Goal: Task Accomplishment & Management: Complete application form

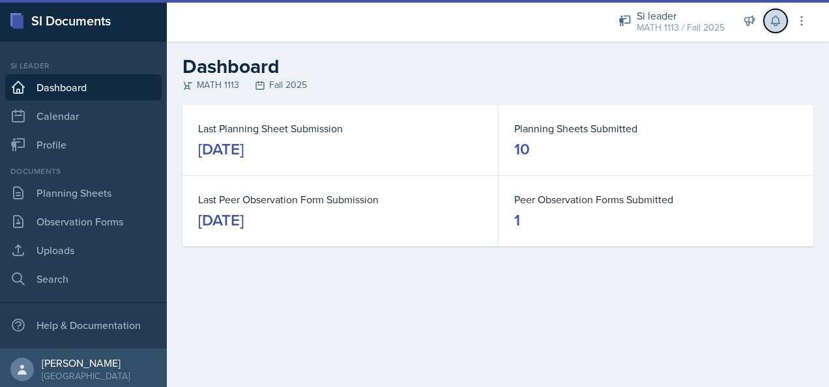
click at [548, 18] on icon at bounding box center [775, 20] width 13 height 13
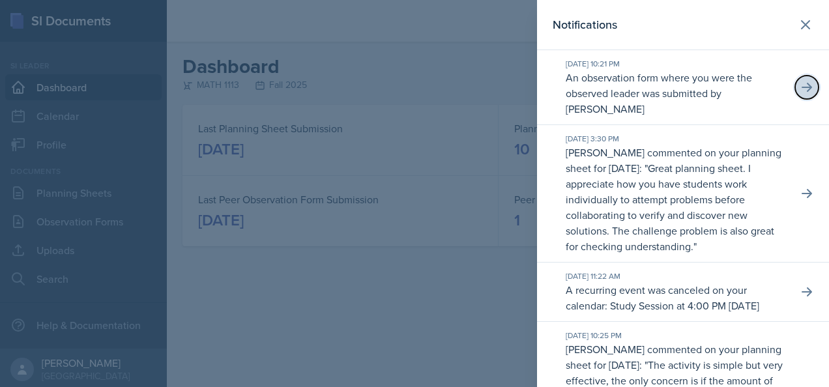
click at [548, 82] on icon at bounding box center [807, 87] width 13 height 13
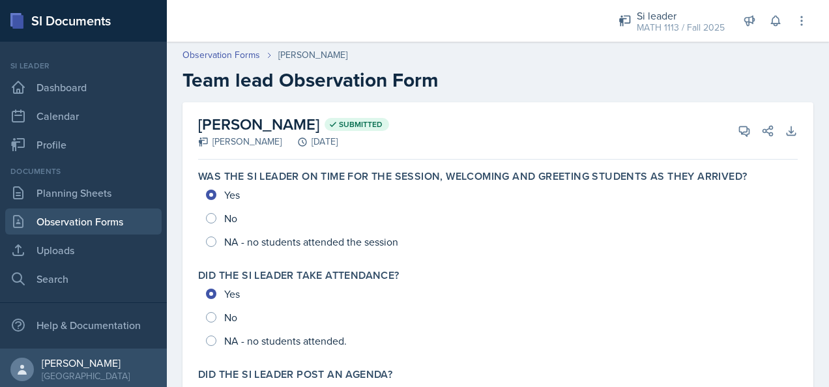
click at [64, 213] on link "Observation Forms" at bounding box center [83, 222] width 156 height 26
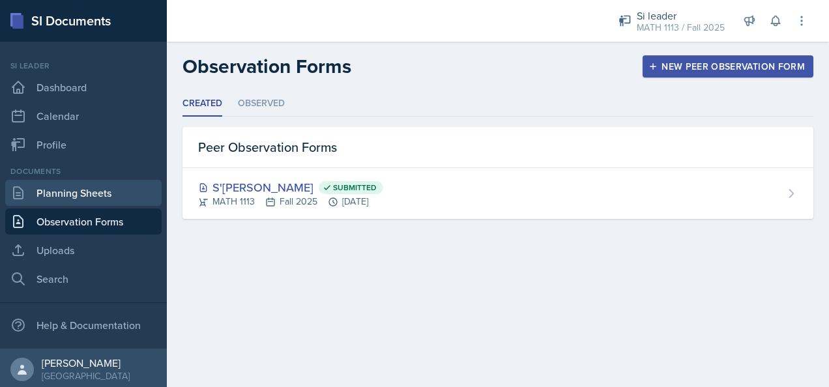
click at [68, 201] on link "Planning Sheets" at bounding box center [83, 193] width 156 height 26
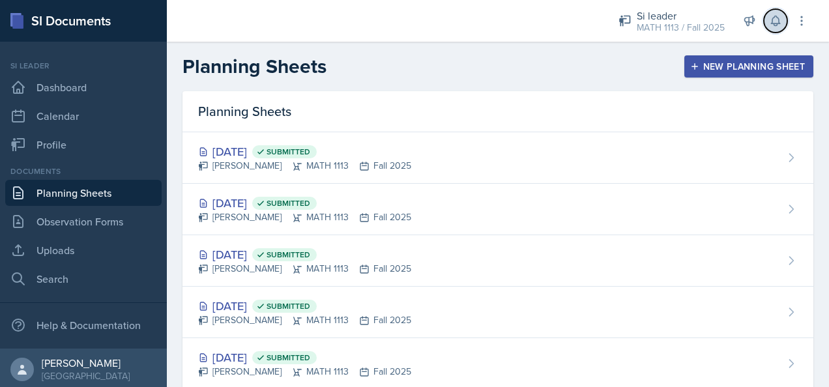
click at [548, 28] on button at bounding box center [775, 20] width 23 height 23
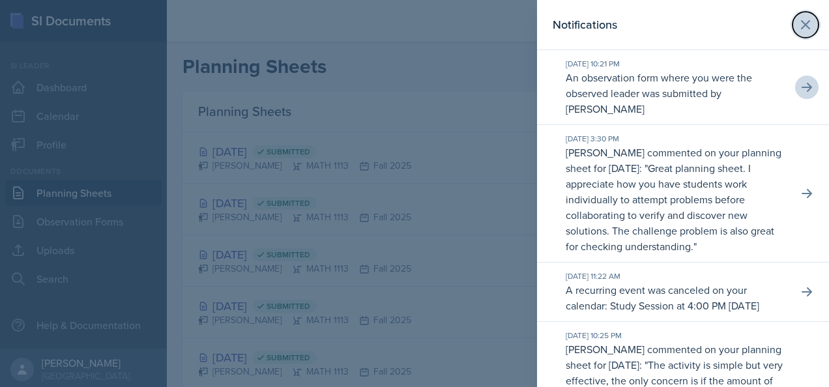
click at [548, 22] on icon at bounding box center [806, 25] width 8 height 8
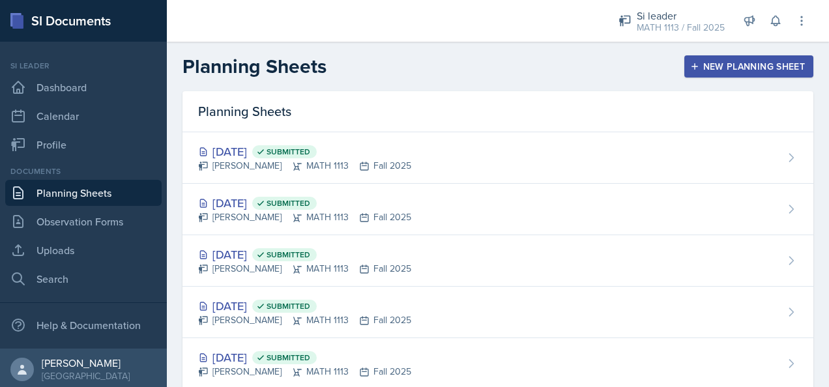
click at [548, 63] on div "New Planning Sheet" at bounding box center [749, 66] width 112 height 10
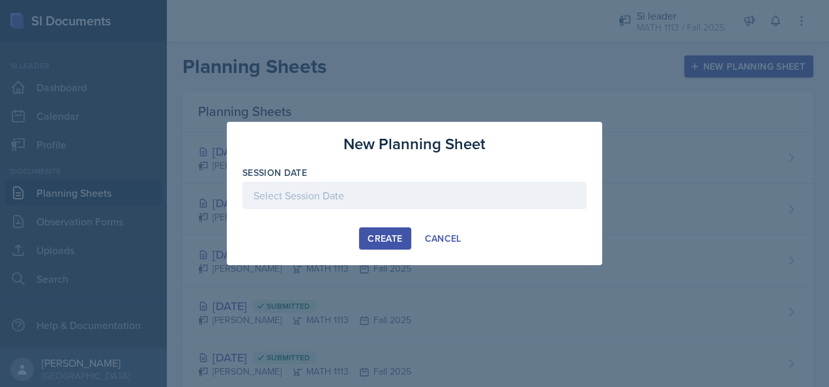
click at [422, 197] on div at bounding box center [415, 195] width 344 height 27
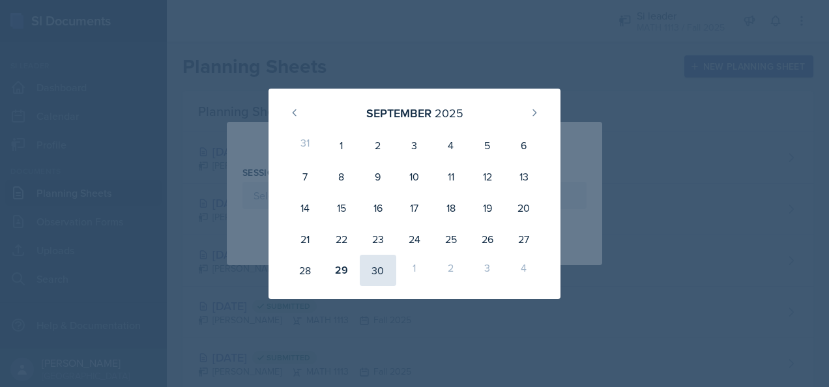
click at [369, 271] on div "30" at bounding box center [378, 270] width 37 height 31
type input "[DATE]"
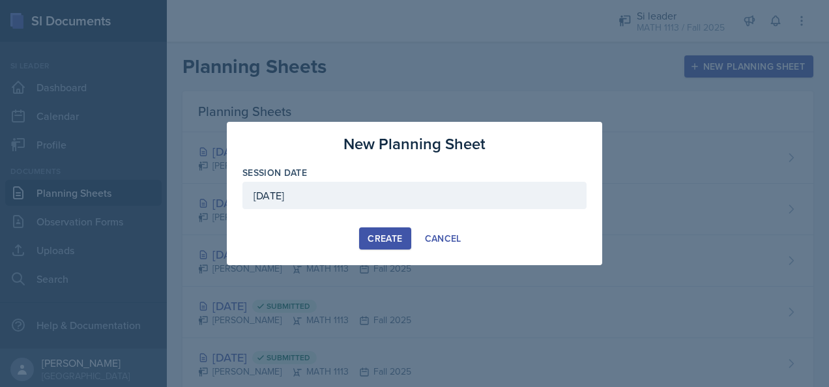
click at [382, 239] on div "Create" at bounding box center [385, 238] width 35 height 10
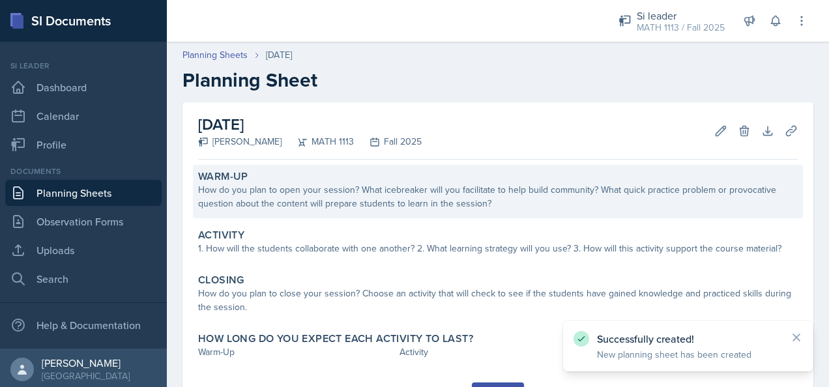
click at [417, 201] on div "How do you plan to open your session? What icebreaker will you facilitate to he…" at bounding box center [498, 196] width 600 height 27
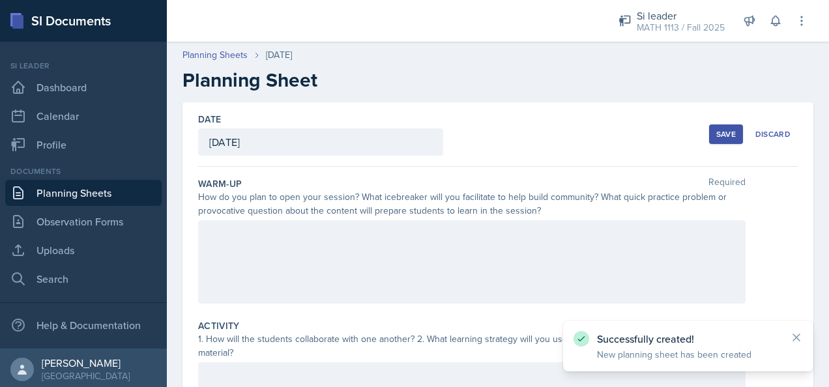
click at [390, 256] on div at bounding box center [472, 261] width 548 height 83
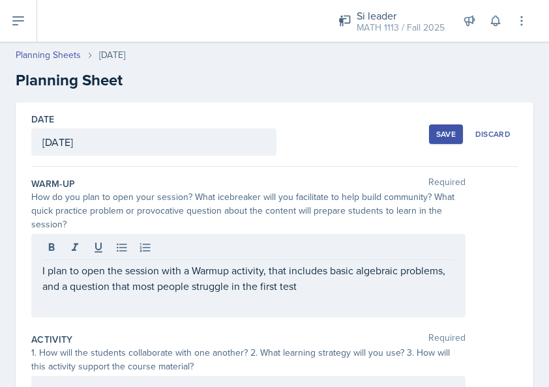
click at [360, 285] on p "I plan to open the session with a Warmup activity, that includes basic algebrai…" at bounding box center [248, 278] width 412 height 31
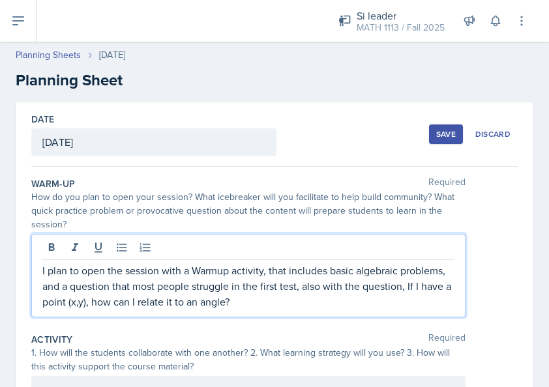
click at [175, 301] on p "I plan to open the session with a Warmup activity, that includes basic algebrai…" at bounding box center [248, 286] width 412 height 47
click at [397, 302] on p "I plan to open the session with a Warmup activity, that includes basic algebrai…" at bounding box center [248, 286] width 412 height 47
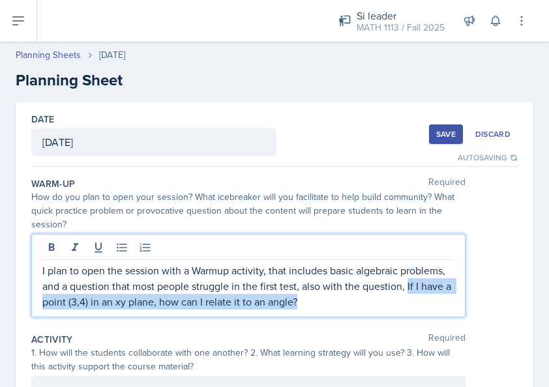
drag, startPoint x: 85, startPoint y: 301, endPoint x: 387, endPoint y: 308, distance: 301.3
click at [387, 308] on div "I plan to open the session with a Warmup activity, that includes basic algebrai…" at bounding box center [248, 275] width 434 height 83
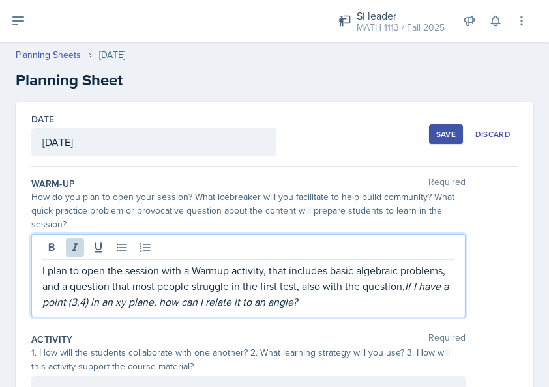
click at [281, 336] on div "Activity Required" at bounding box center [274, 339] width 486 height 13
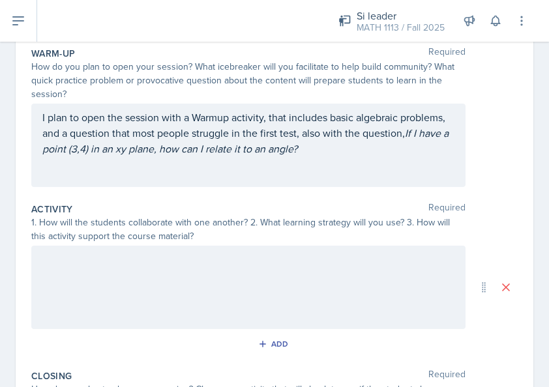
click at [218, 282] on div at bounding box center [248, 287] width 434 height 83
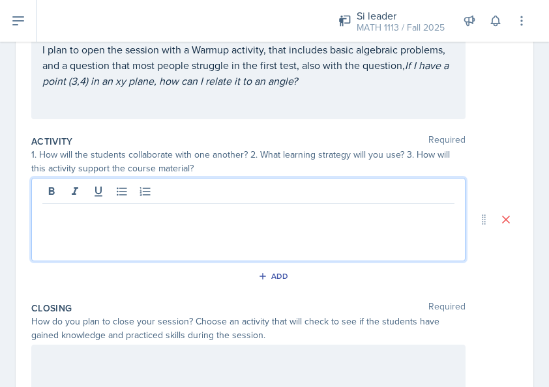
scroll to position [218, 0]
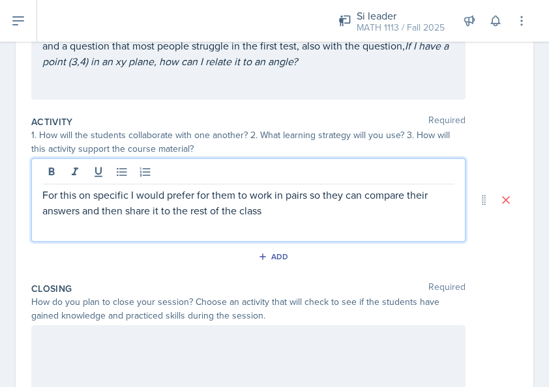
click at [271, 212] on p "For this on specific I would prefer for them to work in pairs so they can compa…" at bounding box center [248, 202] width 412 height 31
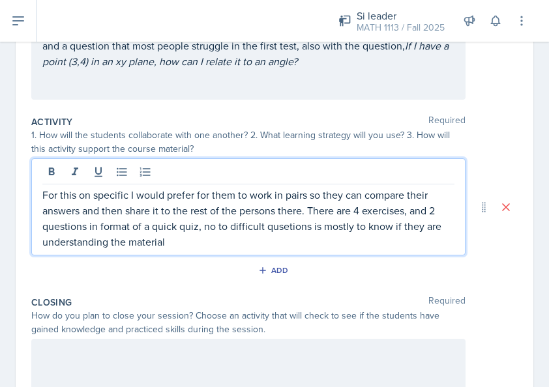
click at [306, 227] on p "For this on specific I would prefer for them to work in pairs so they can compa…" at bounding box center [248, 218] width 412 height 63
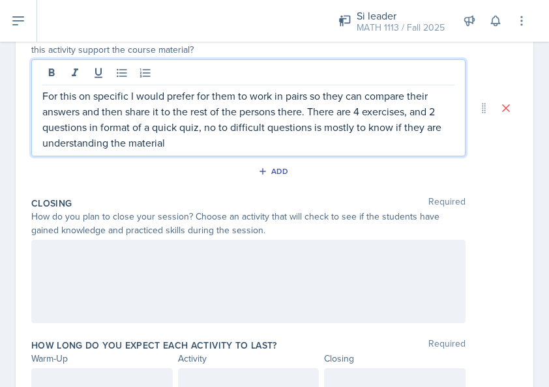
scroll to position [348, 0]
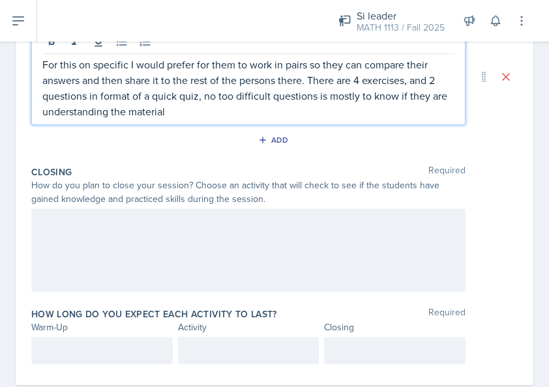
click at [186, 110] on p "For this on specific I would prefer for them to work in pairs so they can compa…" at bounding box center [248, 88] width 412 height 63
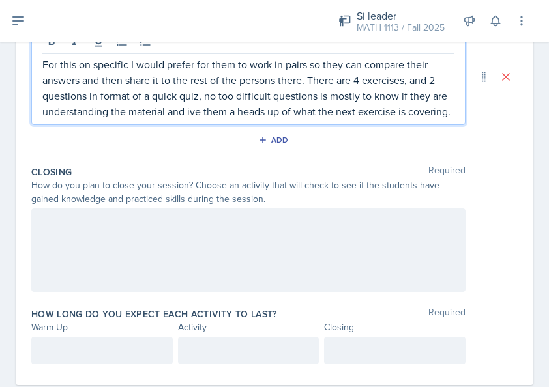
click at [250, 258] on div at bounding box center [248, 250] width 434 height 83
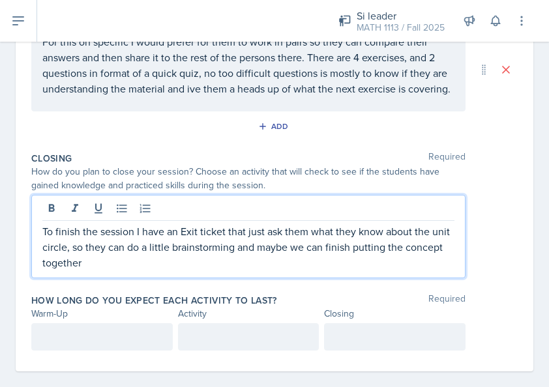
click at [112, 342] on div at bounding box center [101, 336] width 141 height 27
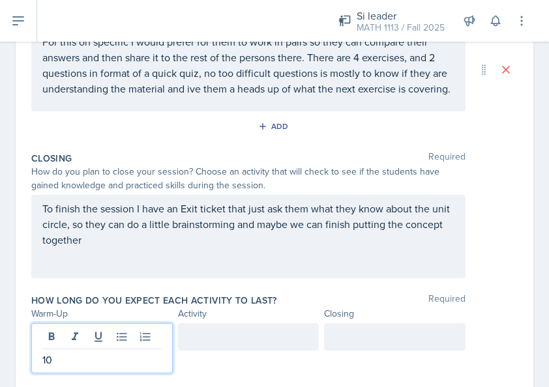
click at [227, 350] on div at bounding box center [248, 336] width 141 height 27
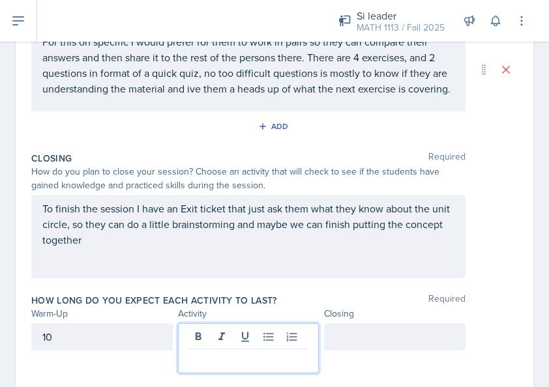
scroll to position [371, 0]
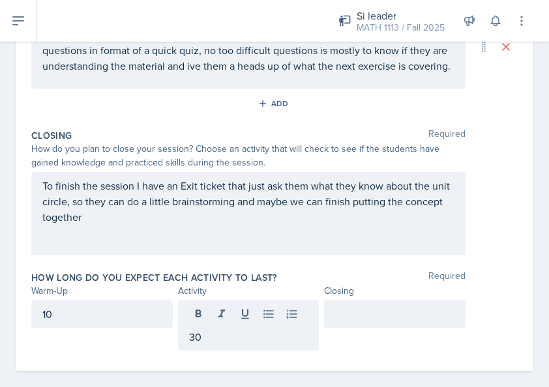
drag, startPoint x: 327, startPoint y: 339, endPoint x: 339, endPoint y: 331, distance: 14.6
click at [327, 333] on div at bounding box center [394, 326] width 141 height 50
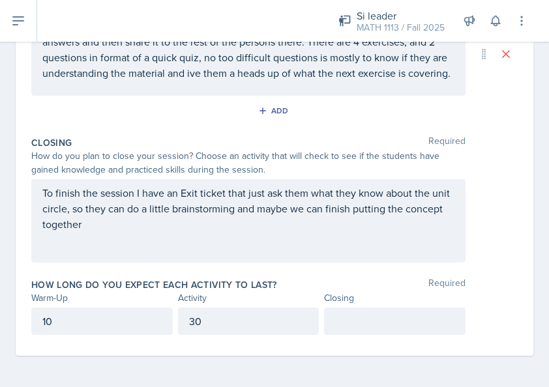
click at [342, 327] on div at bounding box center [394, 321] width 141 height 27
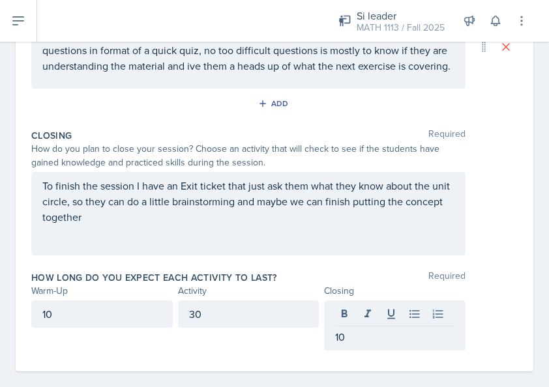
click at [426, 266] on div "Closing Required How do you plan to close your session? Choose an activity that…" at bounding box center [274, 195] width 486 height 142
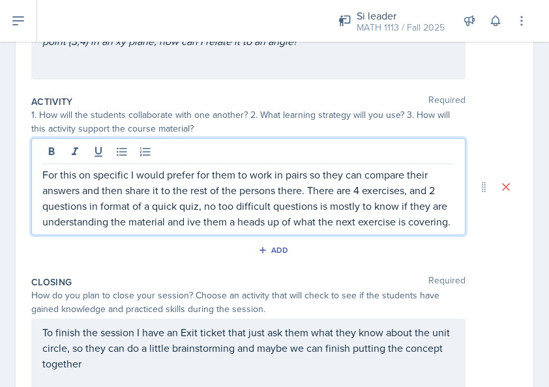
scroll to position [261, 0]
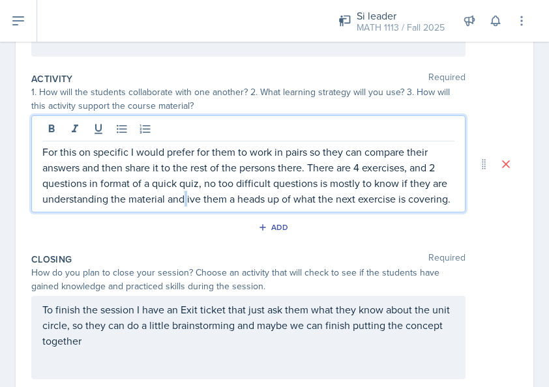
click at [205, 201] on p "For this on specific I would prefer for them to work in pairs so they can compa…" at bounding box center [248, 175] width 412 height 63
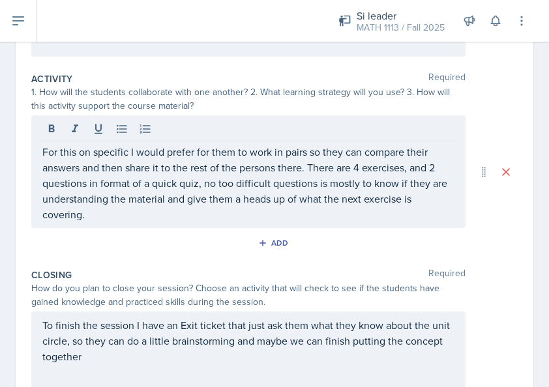
drag, startPoint x: 346, startPoint y: 265, endPoint x: 359, endPoint y: 258, distance: 14.9
click at [347, 265] on div "Closing Required How do you plan to close your session? Choose an activity that…" at bounding box center [274, 334] width 486 height 142
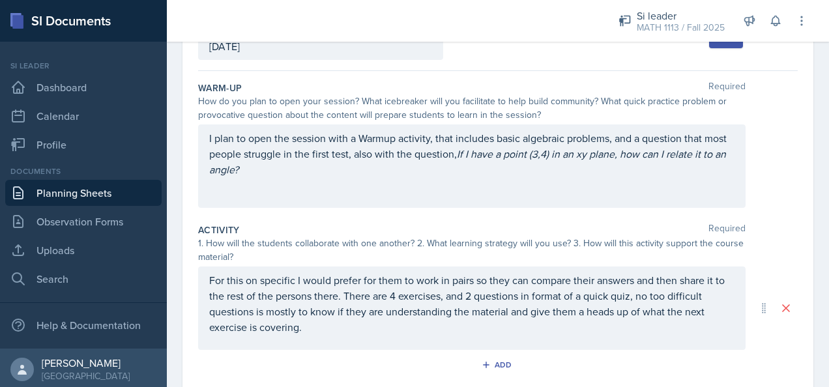
scroll to position [0, 0]
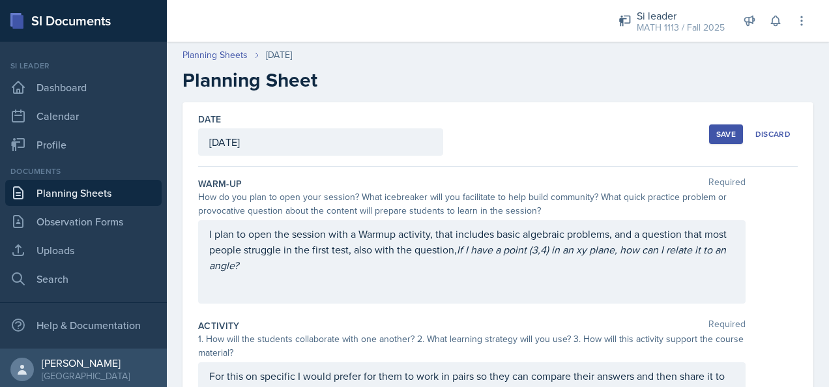
click at [548, 128] on button "Save" at bounding box center [726, 135] width 34 height 20
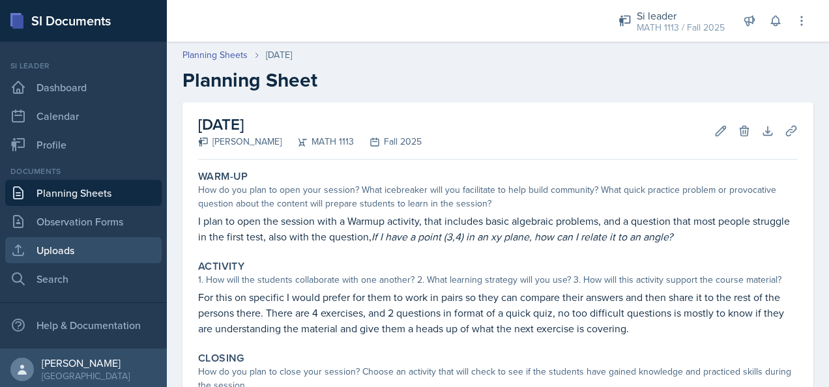
drag, startPoint x: 35, startPoint y: 248, endPoint x: 50, endPoint y: 239, distance: 17.0
click at [35, 248] on link "Uploads" at bounding box center [83, 250] width 156 height 26
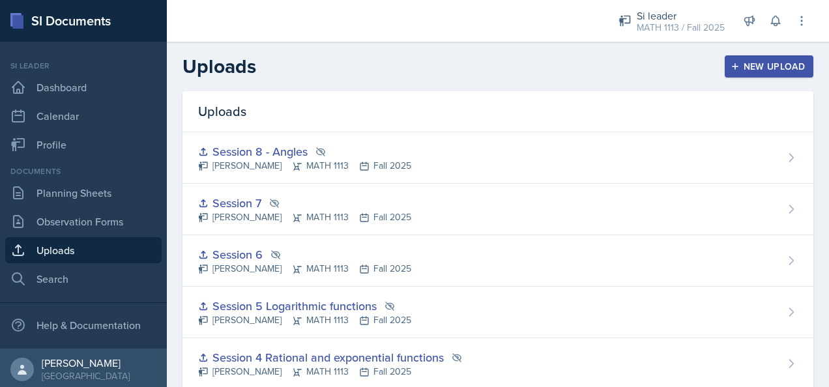
click at [548, 65] on div "New Upload" at bounding box center [769, 66] width 72 height 10
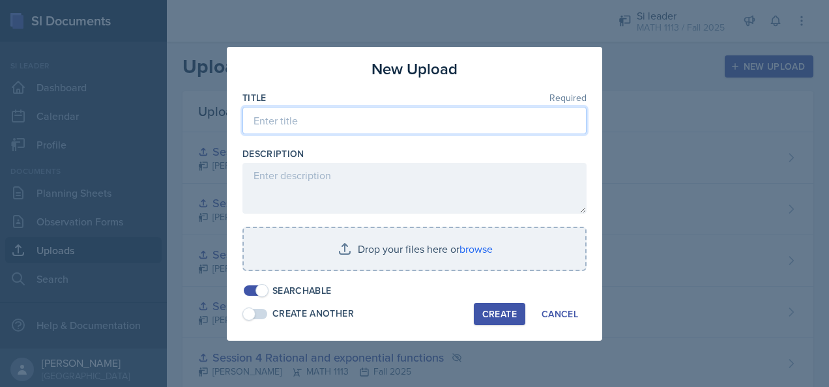
click at [420, 126] on input at bounding box center [415, 120] width 344 height 27
type input "Session 9"
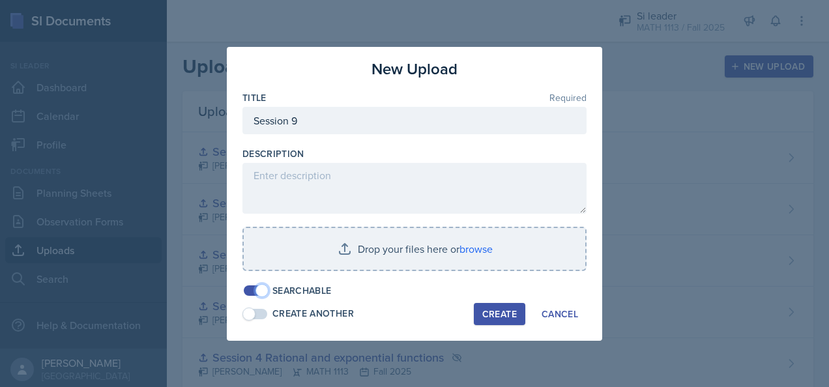
click at [263, 291] on span at bounding box center [262, 290] width 13 height 13
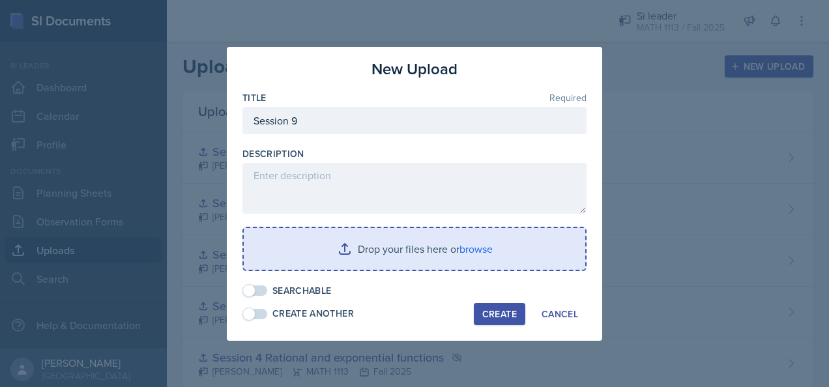
click at [316, 256] on input "file" at bounding box center [415, 249] width 342 height 42
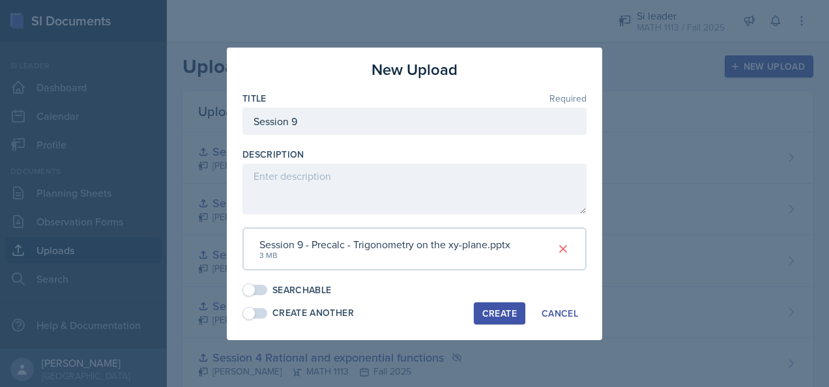
click at [510, 310] on div "Create" at bounding box center [499, 313] width 35 height 10
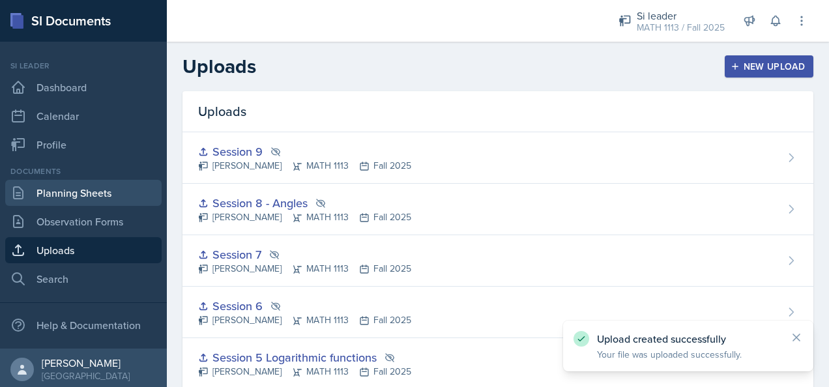
click at [81, 193] on link "Planning Sheets" at bounding box center [83, 193] width 156 height 26
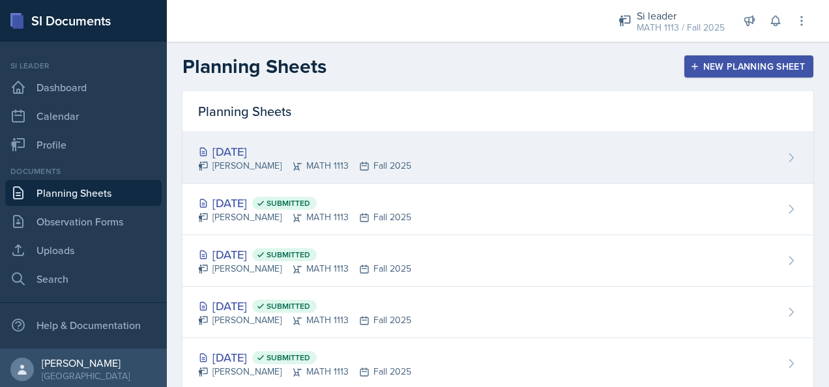
click at [548, 136] on div "[DATE] [PERSON_NAME] MATH 1113 Fall 2025" at bounding box center [498, 158] width 631 height 52
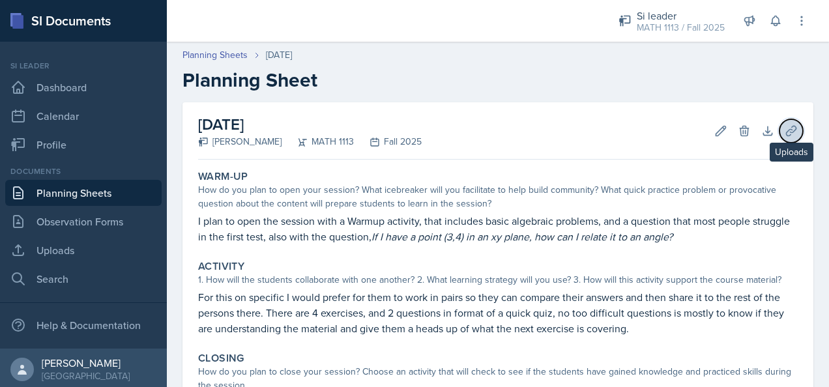
click at [548, 132] on icon at bounding box center [791, 131] width 10 height 10
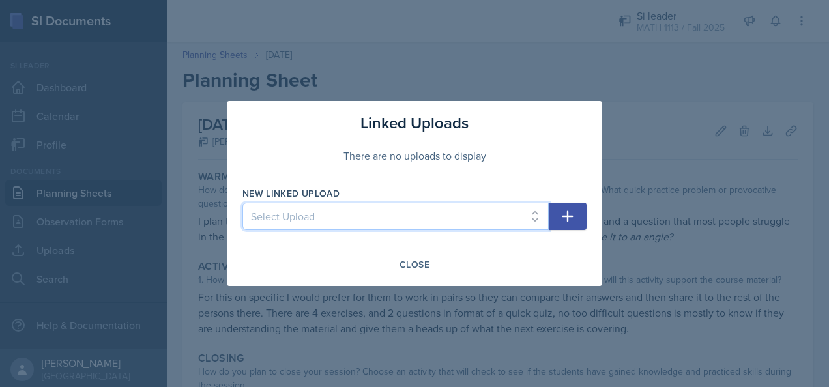
click at [463, 216] on select "Select Upload Session 1 Prerequisites Function composition Inverse and rational…" at bounding box center [396, 216] width 306 height 27
select select "dac34f4e-2751-4e8c-8b1b-c8ce59501997"
click at [243, 203] on select "Select Upload Session 1 Prerequisites Function composition Inverse and rational…" at bounding box center [396, 216] width 306 height 27
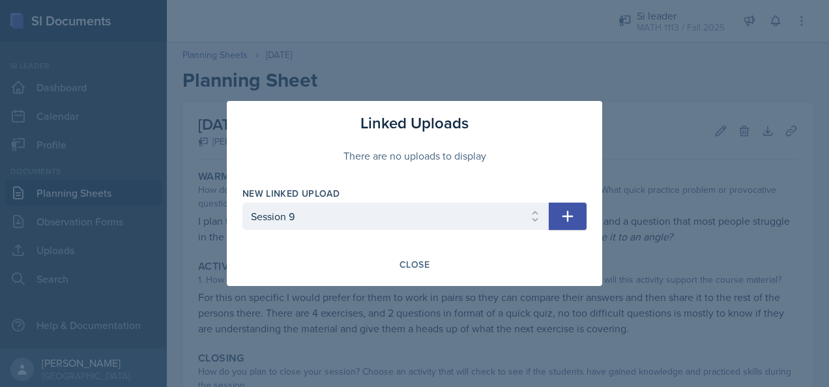
click at [548, 217] on icon "button" at bounding box center [568, 216] width 11 height 11
select select
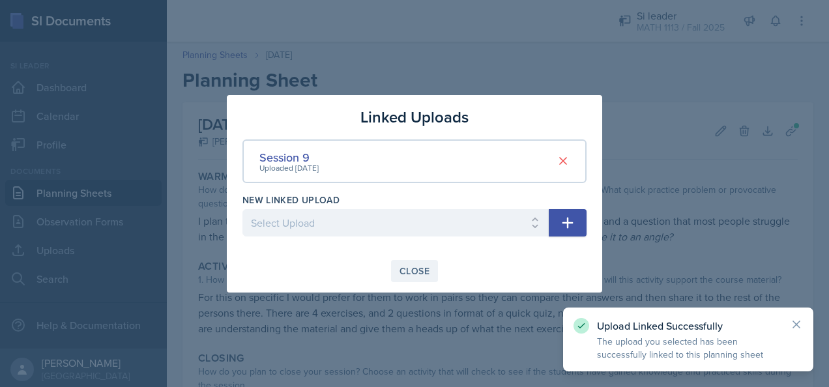
click at [417, 271] on div "Close" at bounding box center [415, 271] width 30 height 10
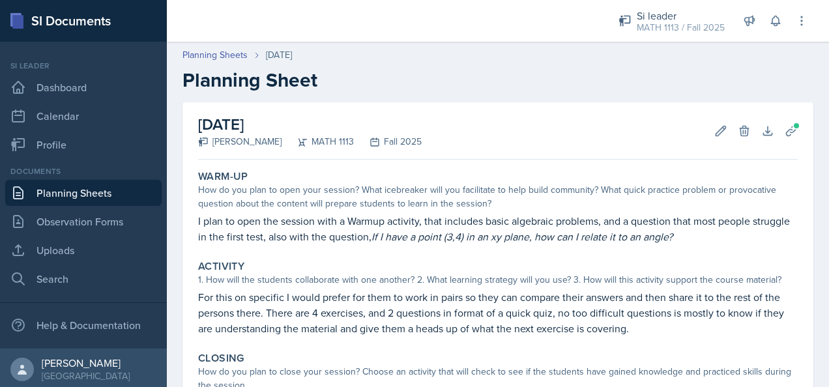
click at [83, 198] on link "Planning Sheets" at bounding box center [83, 193] width 156 height 26
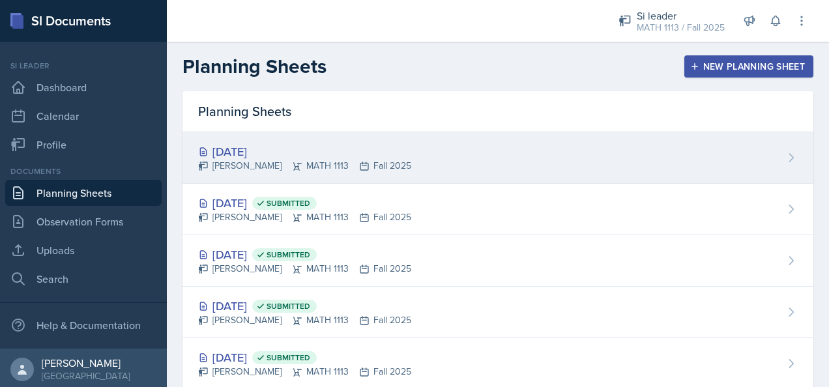
click at [523, 155] on div "[DATE] [PERSON_NAME] MATH 1113 Fall 2025" at bounding box center [498, 158] width 631 height 52
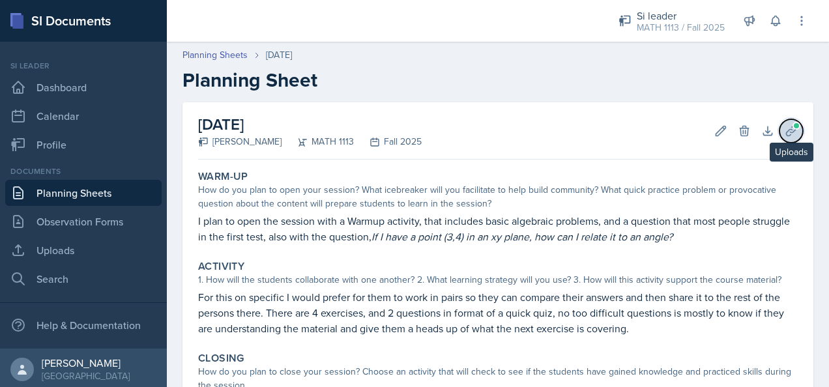
click at [548, 128] on icon at bounding box center [791, 131] width 13 height 13
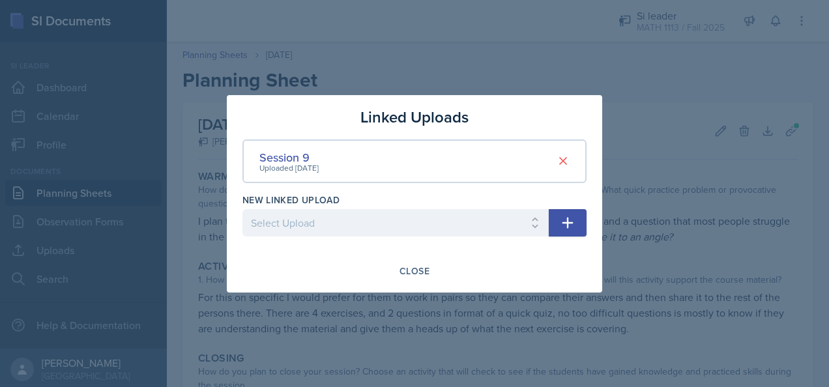
click at [548, 76] on div at bounding box center [414, 193] width 829 height 387
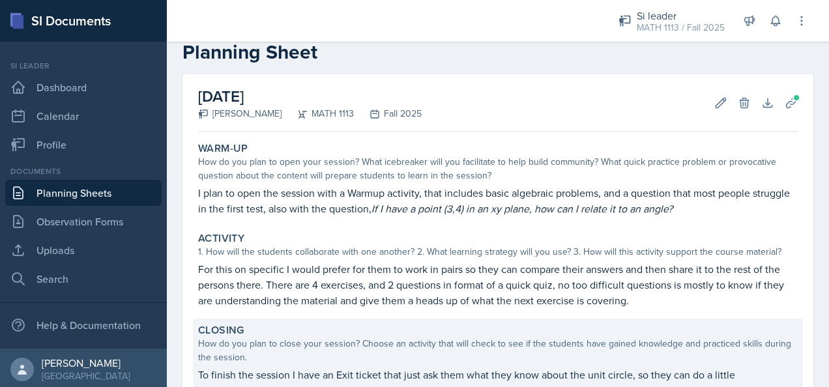
scroll to position [189, 0]
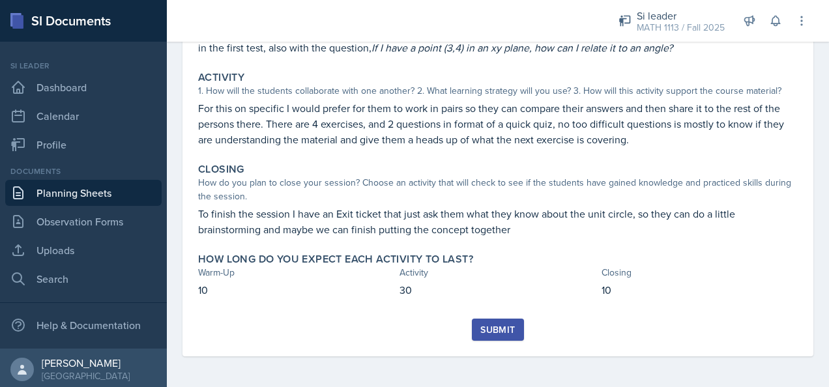
click at [505, 331] on div "Submit" at bounding box center [497, 330] width 35 height 10
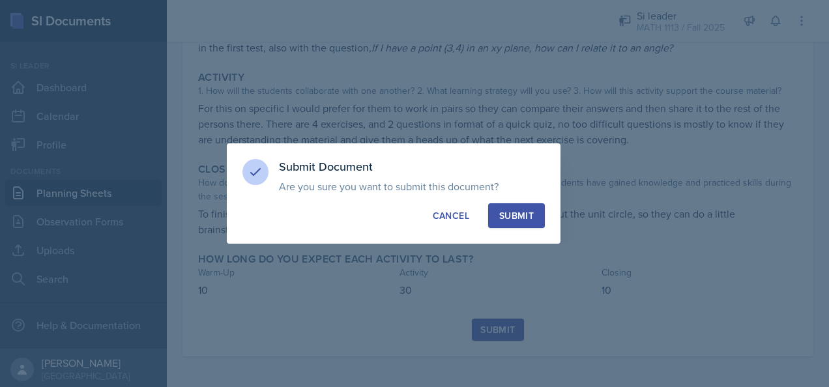
click at [523, 218] on div "Submit" at bounding box center [516, 215] width 35 height 13
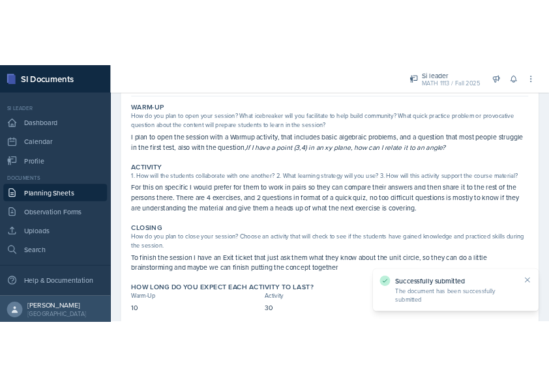
scroll to position [0, 0]
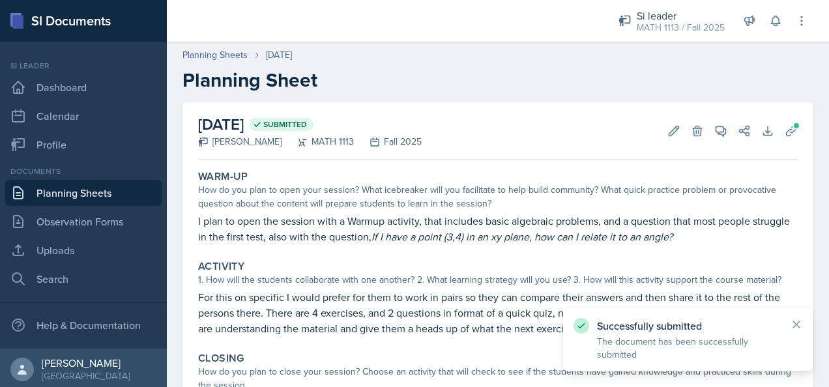
click at [120, 189] on link "Planning Sheets" at bounding box center [83, 193] width 156 height 26
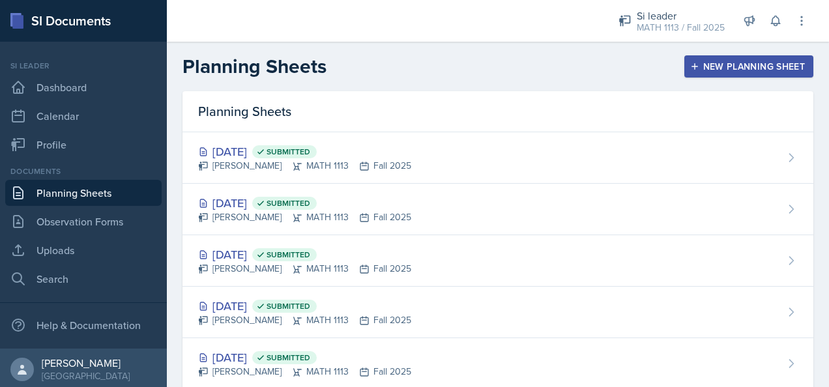
click at [548, 59] on button "New Planning Sheet" at bounding box center [749, 66] width 129 height 22
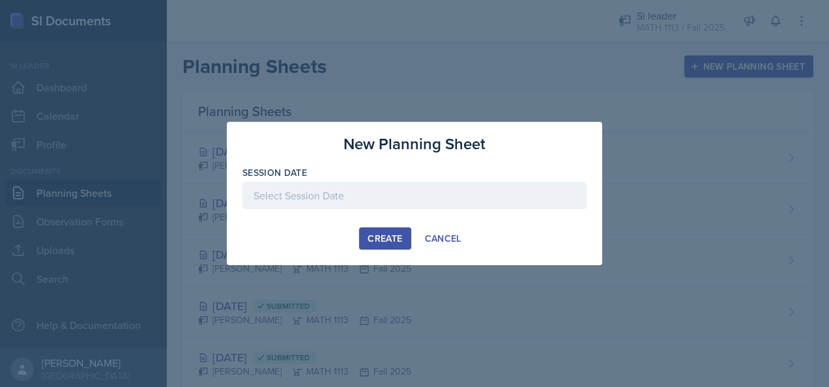
click at [332, 194] on div at bounding box center [415, 195] width 344 height 27
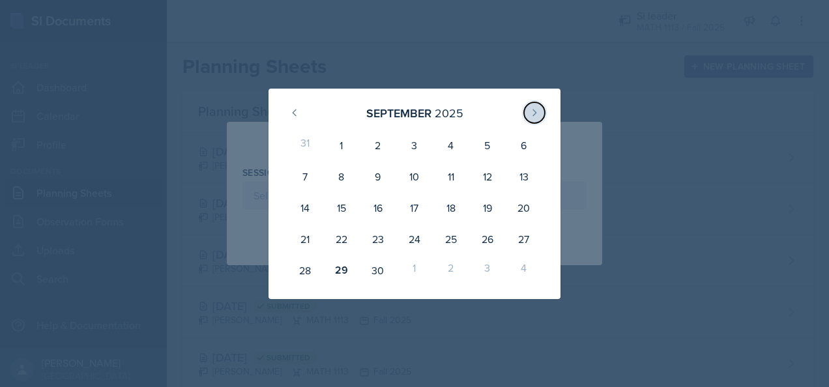
click at [533, 108] on icon at bounding box center [534, 113] width 10 height 10
click at [548, 99] on div "[DATE] 28 29 30 1 2 3 4 5 6 7 8 9 10 11 12 13 14 15 16 17 18 19 20 21 22 23 24 …" at bounding box center [415, 194] width 292 height 211
click at [518, 102] on div "[DATE]" at bounding box center [414, 113] width 261 height 28
click at [548, 59] on div at bounding box center [414, 193] width 829 height 387
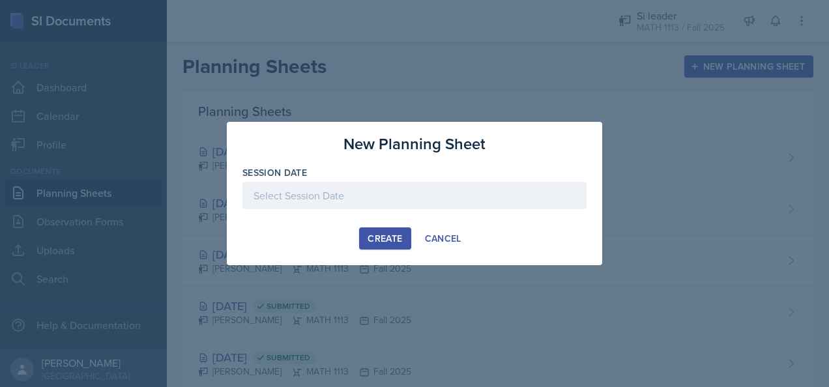
drag, startPoint x: 576, startPoint y: 65, endPoint x: 582, endPoint y: 60, distance: 6.9
click at [548, 65] on div at bounding box center [414, 193] width 829 height 387
click at [430, 240] on div "Cancel" at bounding box center [443, 238] width 37 height 10
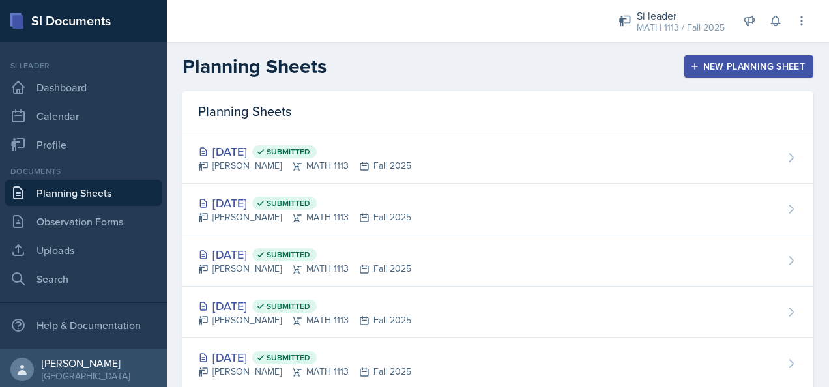
click at [458, 153] on div "[DATE] Submitted [PERSON_NAME] MATH 1113 Fall 2025" at bounding box center [498, 158] width 631 height 52
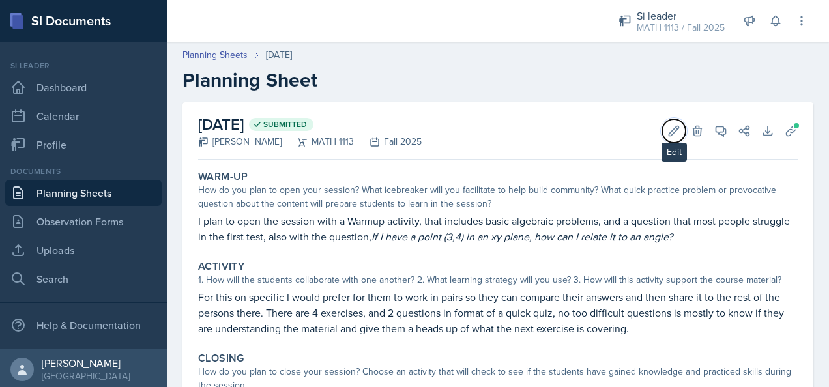
click at [548, 132] on icon at bounding box center [674, 131] width 13 height 13
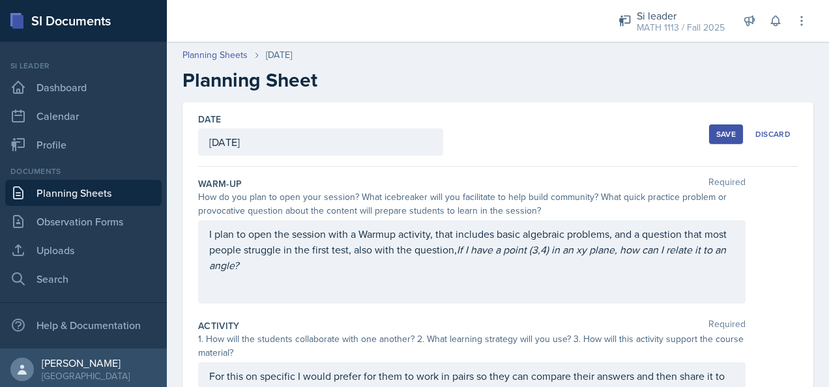
click at [389, 149] on div "[DATE]" at bounding box center [320, 141] width 245 height 27
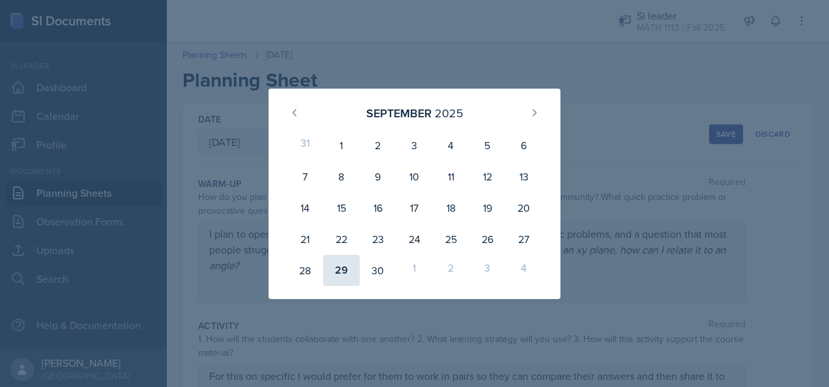
click at [339, 274] on div "29" at bounding box center [341, 270] width 37 height 31
type input "[DATE]"
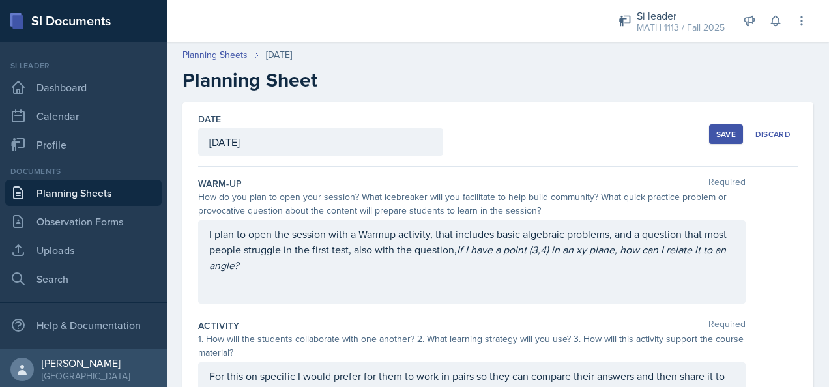
click at [548, 132] on div "Save" at bounding box center [726, 134] width 20 height 10
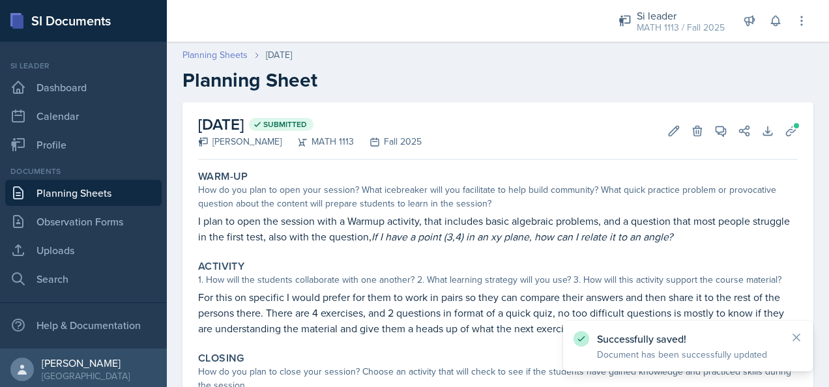
click at [223, 55] on link "Planning Sheets" at bounding box center [215, 55] width 65 height 14
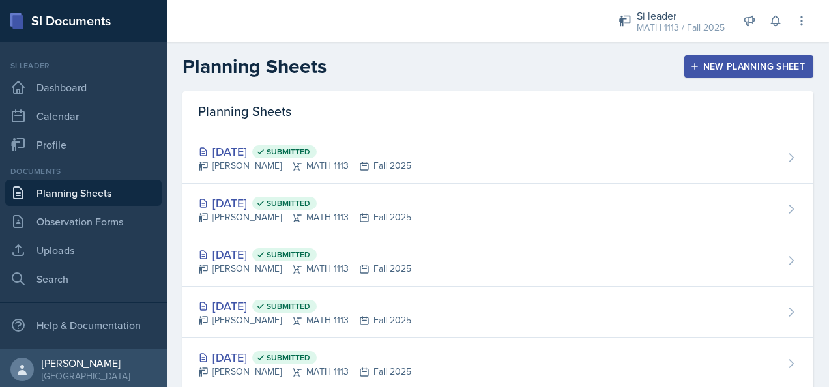
click at [548, 73] on button "New Planning Sheet" at bounding box center [749, 66] width 129 height 22
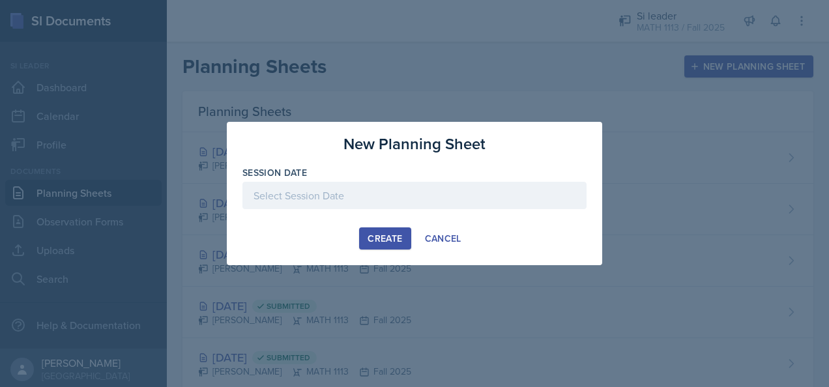
click at [393, 233] on div "Create" at bounding box center [385, 238] width 35 height 10
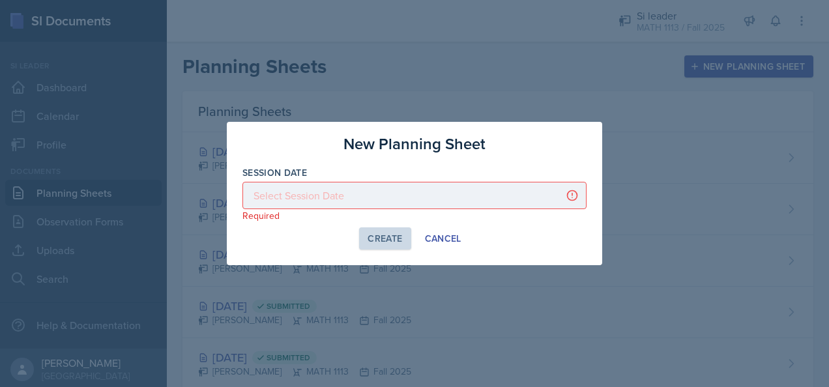
click at [432, 188] on div at bounding box center [415, 195] width 344 height 27
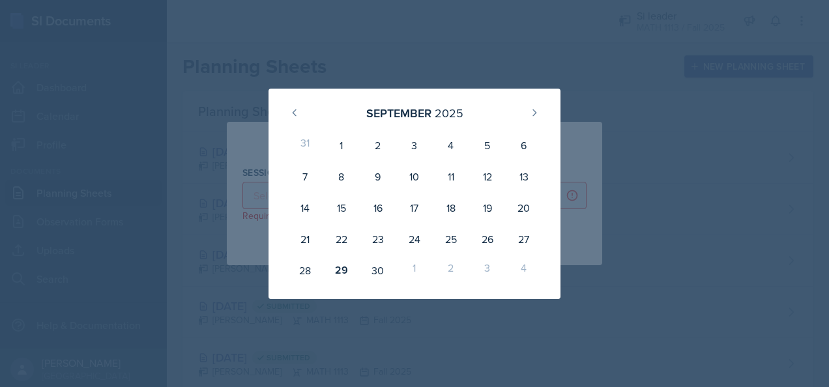
click at [414, 264] on div "1" at bounding box center [414, 270] width 37 height 31
click at [537, 108] on icon at bounding box center [534, 113] width 10 height 10
click at [412, 145] on div "1" at bounding box center [414, 145] width 37 height 31
type input "[DATE]"
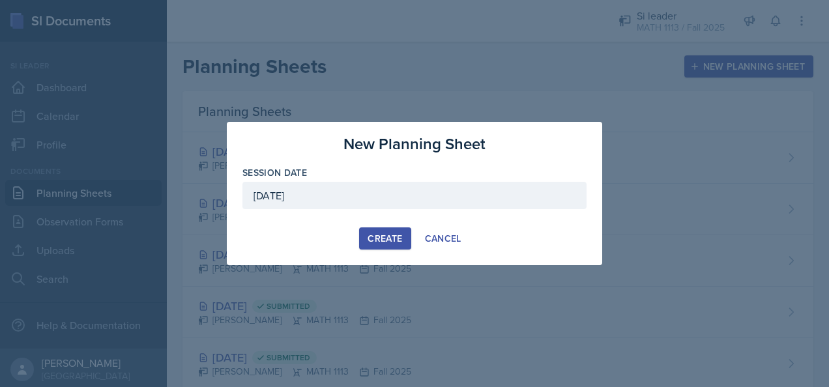
click at [384, 237] on div "Create" at bounding box center [385, 238] width 35 height 10
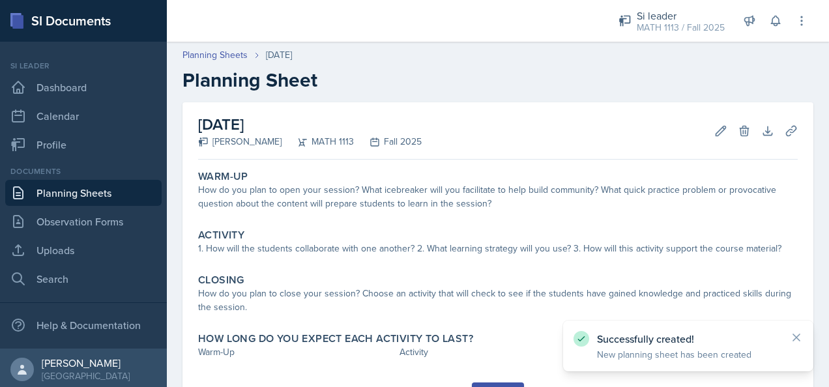
click at [93, 196] on link "Planning Sheets" at bounding box center [83, 193] width 156 height 26
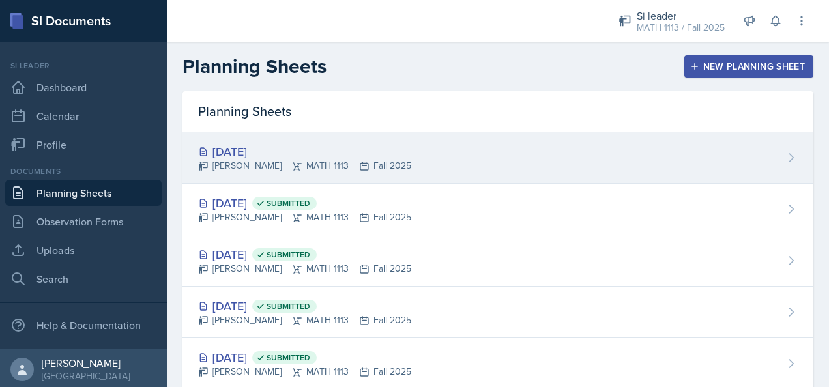
click at [416, 144] on div "[DATE] [PERSON_NAME] MATH 1113 Fall 2025" at bounding box center [498, 158] width 631 height 52
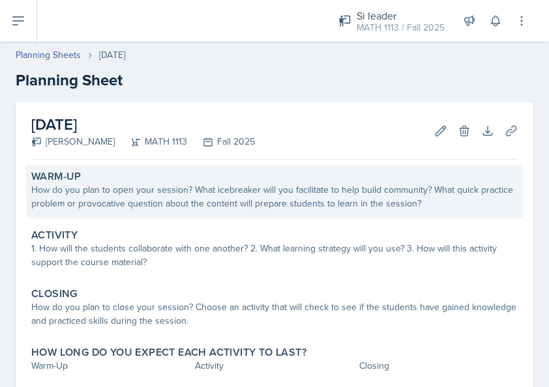
click at [207, 210] on div "Warm-Up How do you plan to open your session? What icebreaker will you facilita…" at bounding box center [274, 191] width 497 height 53
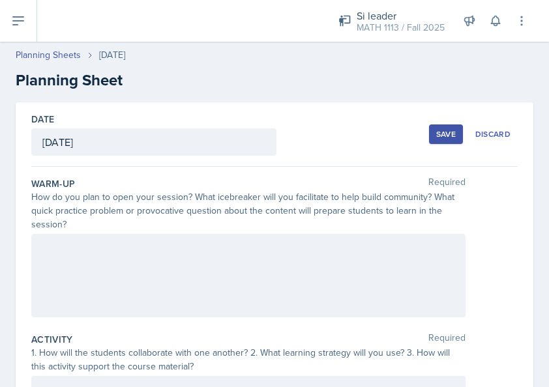
click at [329, 272] on div at bounding box center [248, 275] width 434 height 83
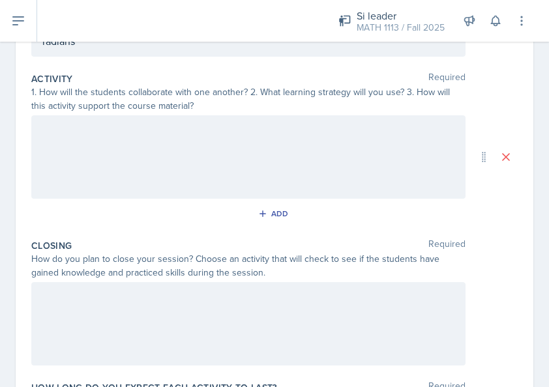
scroll to position [283, 0]
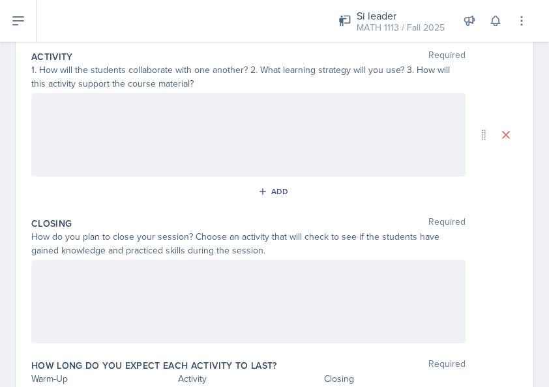
click at [269, 115] on p at bounding box center [248, 107] width 412 height 16
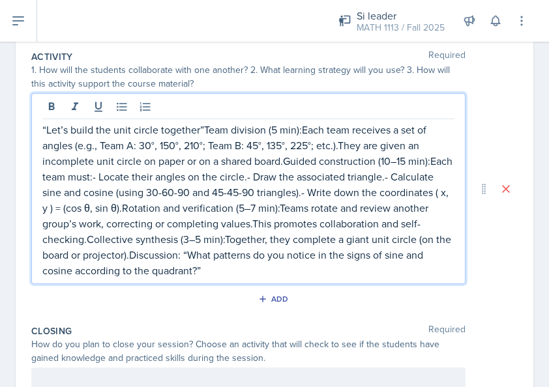
click at [201, 128] on p "“Let’s build the unit circle together”Team division (5 min):Each team receives …" at bounding box center [248, 200] width 412 height 156
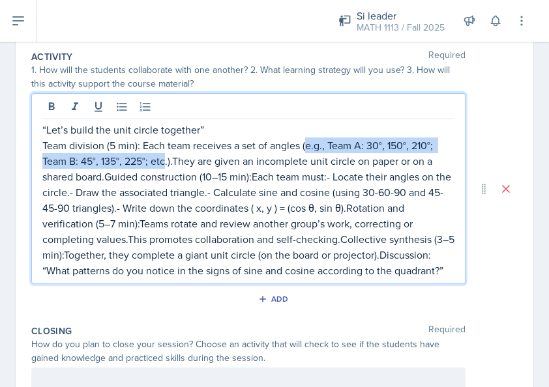
drag, startPoint x: 305, startPoint y: 143, endPoint x: 165, endPoint y: 158, distance: 141.0
click at [165, 158] on p "Team division (5 min): Each team receives a set of angles (e.g., Team A: 30°, 1…" at bounding box center [248, 208] width 412 height 141
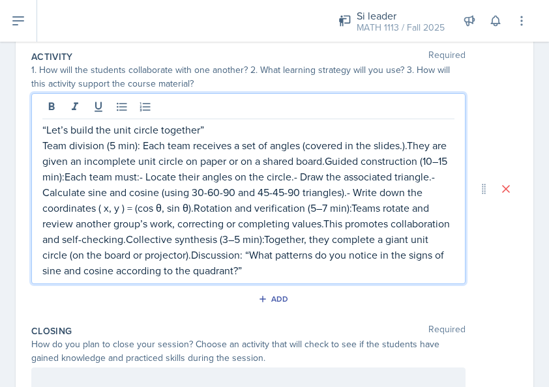
click at [409, 145] on p "Team division (5 min): Each team receives a set of angles (covered in the slide…" at bounding box center [248, 208] width 412 height 141
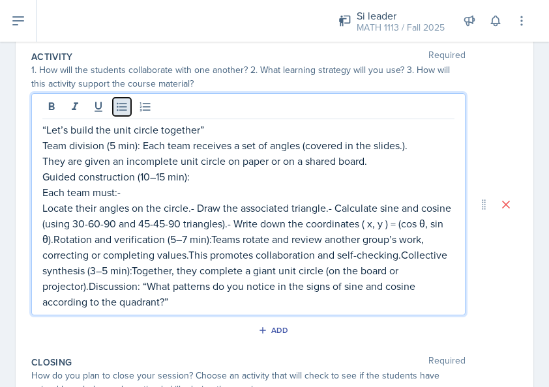
click at [123, 106] on icon at bounding box center [122, 107] width 10 height 8
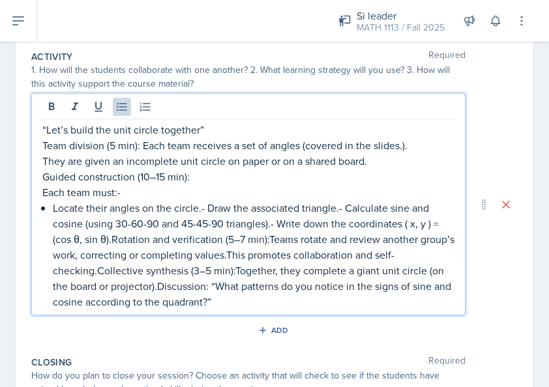
click at [205, 209] on p "Locate their angles on the circle.- Draw the associated triangle.- Calculate si…" at bounding box center [254, 255] width 402 height 110
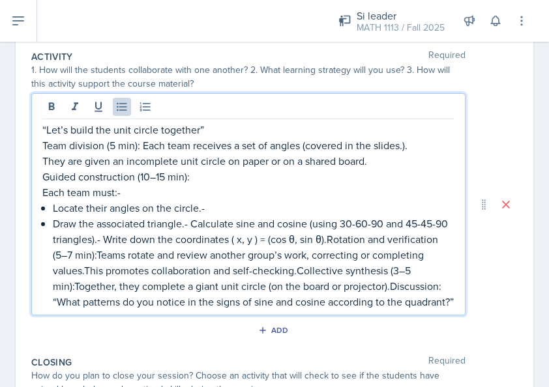
click at [192, 223] on p "Draw the associated triangle.- Calculate sine and cosine (using 30-60-90 and 45…" at bounding box center [254, 263] width 402 height 94
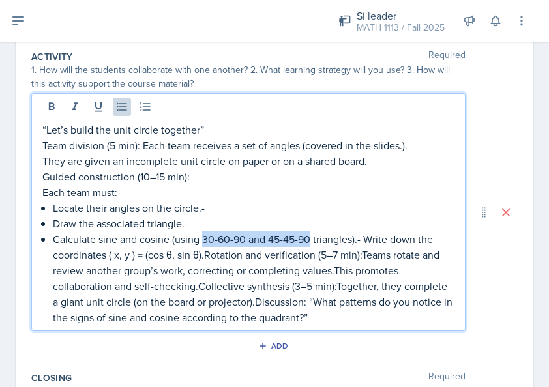
drag, startPoint x: 312, startPoint y: 236, endPoint x: 201, endPoint y: 241, distance: 110.3
click at [201, 241] on p "Calculate sine and cosine (using 30-60-90 and 45-45-90 triangles).- Write down …" at bounding box center [254, 278] width 402 height 94
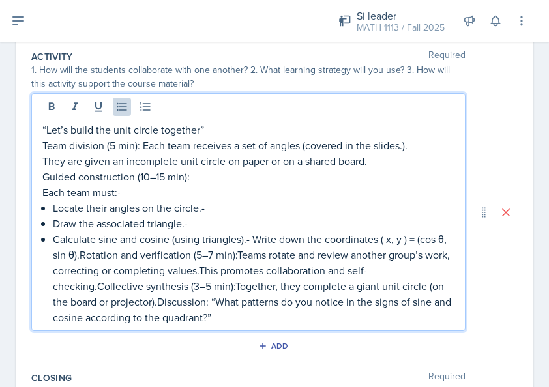
click at [254, 237] on p "Calculate sine and cosine (using triangles).- Write down the coordinates ( x, y…" at bounding box center [254, 278] width 402 height 94
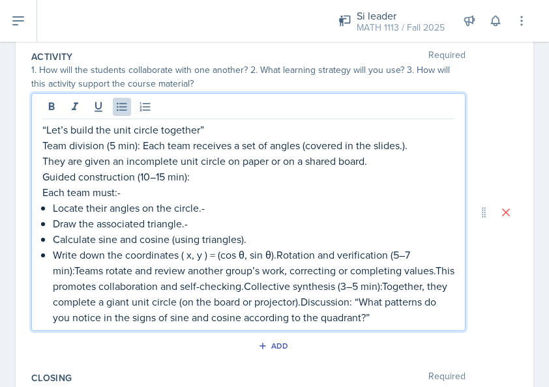
drag, startPoint x: 275, startPoint y: 256, endPoint x: 289, endPoint y: 259, distance: 13.9
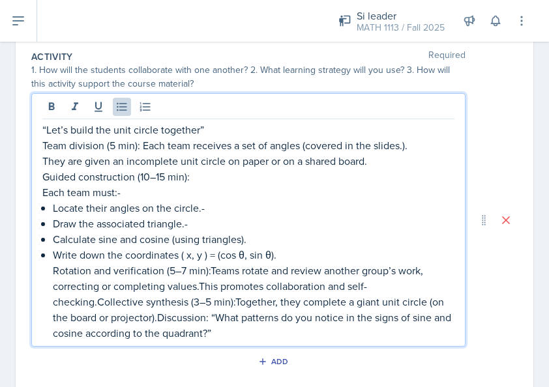
click at [211, 269] on p "Rotation and verification (5–7 min):Teams rotate and review another group’s wor…" at bounding box center [254, 302] width 402 height 78
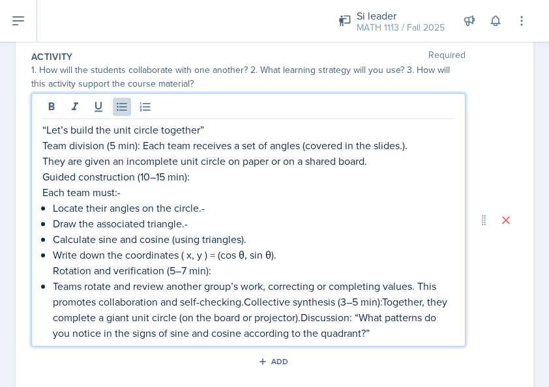
click at [246, 301] on p "Teams rotate and review another group’s work, correcting or completing values. …" at bounding box center [254, 309] width 402 height 63
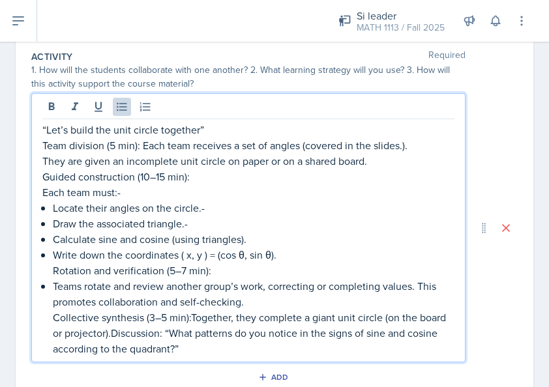
click at [197, 318] on p "Collective synthesis (3–5 min):Together, they complete a giant unit circle (on …" at bounding box center [254, 333] width 402 height 47
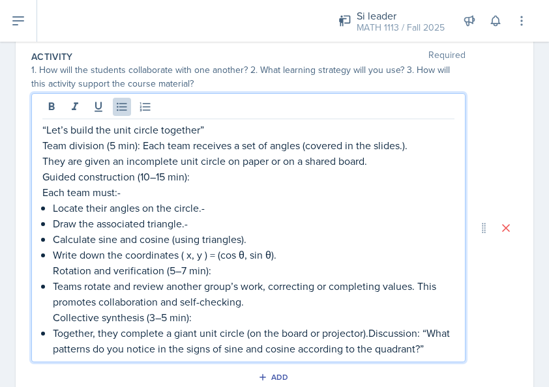
scroll to position [413, 0]
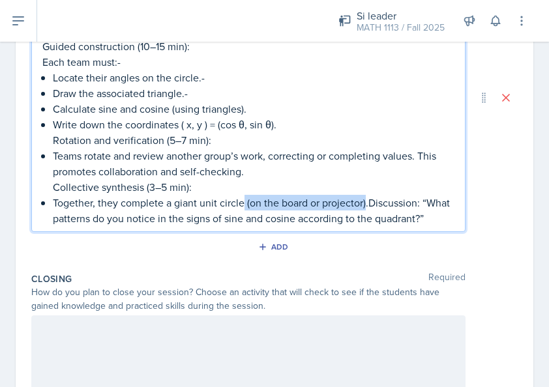
drag, startPoint x: 244, startPoint y: 203, endPoint x: 364, endPoint y: 205, distance: 120.6
click at [364, 205] on p "Together, they complete a giant unit circle (on the board or projector).Discuss…" at bounding box center [254, 210] width 402 height 31
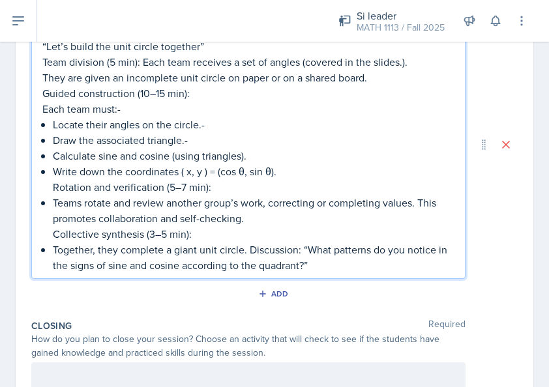
scroll to position [283, 0]
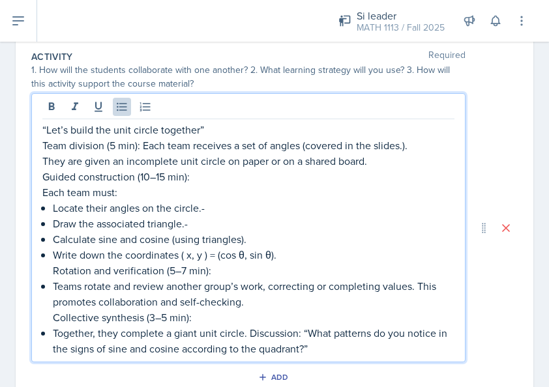
click at [206, 205] on p "Locate their angles on the circle.-" at bounding box center [254, 208] width 402 height 16
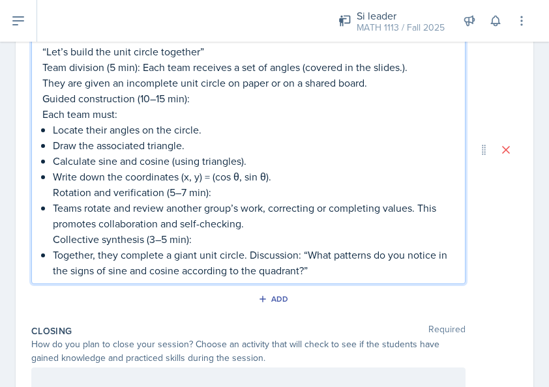
scroll to position [413, 0]
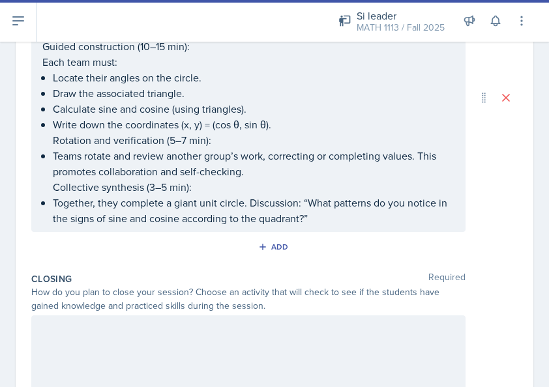
click at [232, 282] on div "Closing Required" at bounding box center [274, 278] width 486 height 13
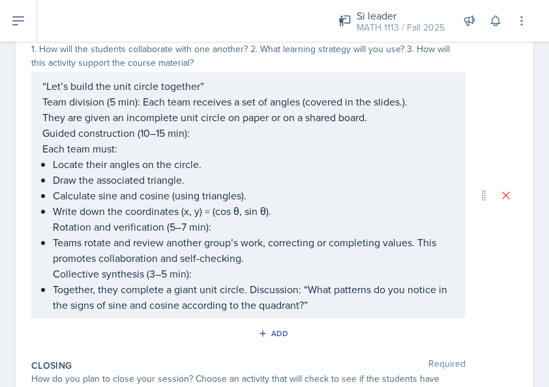
scroll to position [261, 0]
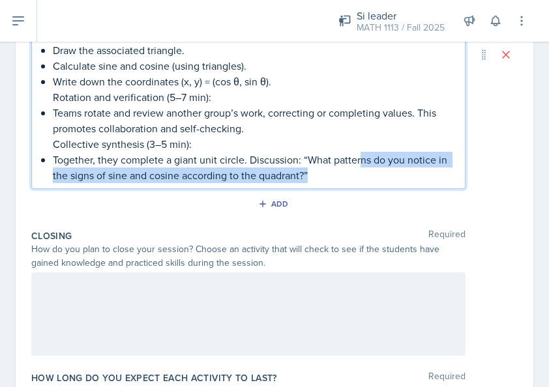
click at [359, 152] on p "Together, they complete a giant unit circle. Discussion: “What patterns do you …" at bounding box center [254, 167] width 402 height 31
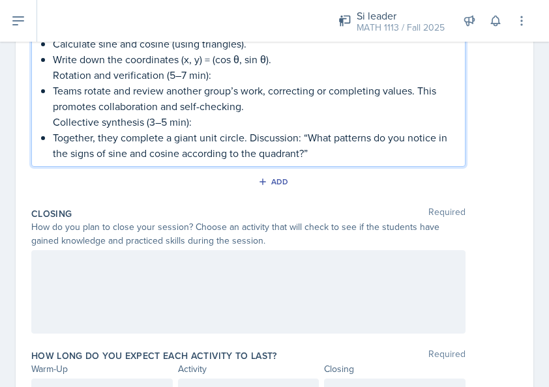
click at [368, 161] on div "“Let’s build the unit circle together” Team division (5 min): Each team receive…" at bounding box center [248, 32] width 434 height 269
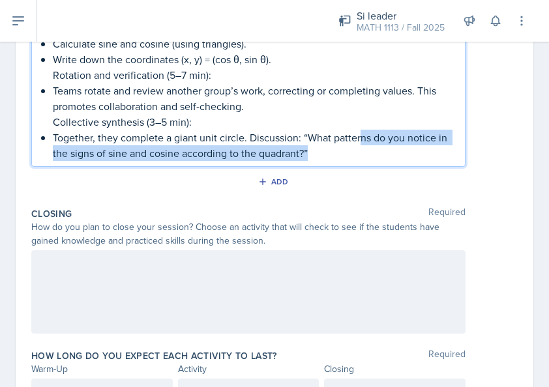
click at [326, 148] on p "Together, they complete a giant unit circle. Discussion: “What patterns do you …" at bounding box center [254, 145] width 402 height 31
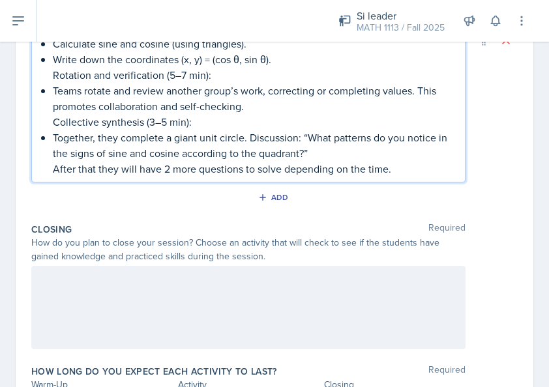
click at [168, 166] on p "After that they will have 2 more questions to solve depending on the time." at bounding box center [254, 169] width 402 height 16
click at [242, 288] on div at bounding box center [248, 307] width 434 height 83
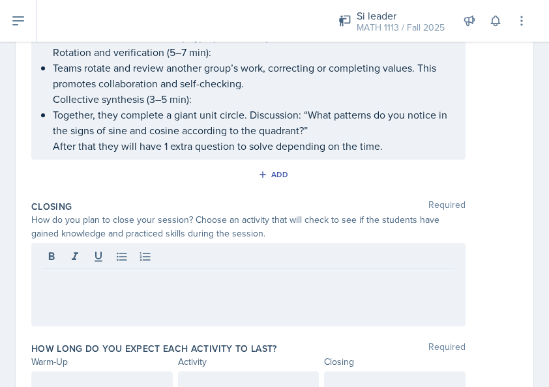
click at [305, 261] on div at bounding box center [248, 259] width 412 height 22
click at [239, 282] on p "I plan to finish the session asking" at bounding box center [248, 280] width 412 height 16
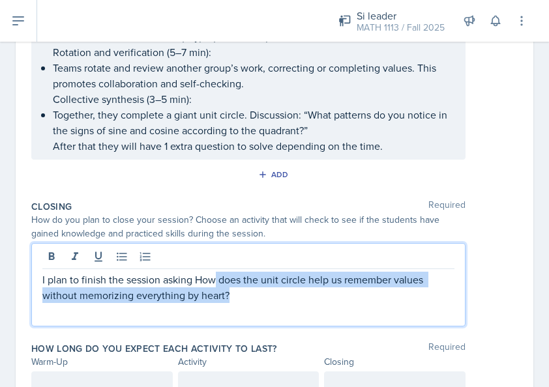
drag, startPoint x: 229, startPoint y: 291, endPoint x: 210, endPoint y: 287, distance: 19.4
click at [211, 287] on p "I plan to finish the session asking How does the unit circle help us remember v…" at bounding box center [248, 287] width 412 height 31
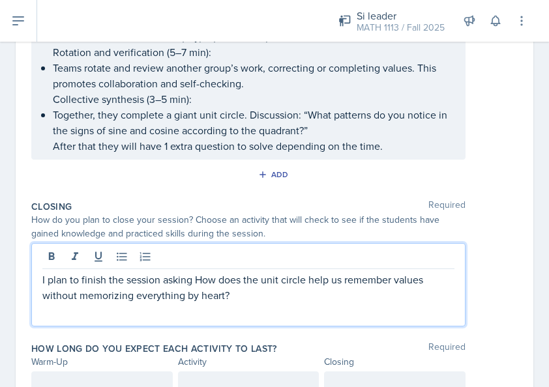
click at [278, 304] on div "I plan to finish the session asking How does the unit circle help us remember v…" at bounding box center [248, 284] width 434 height 83
click at [231, 295] on p "I plan to finish the session asking How does the unit circle help us remember v…" at bounding box center [248, 287] width 412 height 31
click at [230, 295] on p "I plan to finish the session asking How does the unit circle help us remember v…" at bounding box center [248, 287] width 412 height 31
click at [224, 293] on p "I plan to finish the session asking How does the unit circle help us remember v…" at bounding box center [248, 287] width 412 height 31
click at [226, 292] on p "I plan to finish the session asking How does the unit circle help us remember v…" at bounding box center [248, 287] width 412 height 31
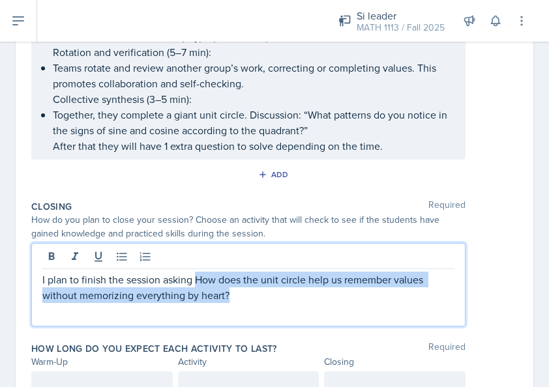
drag, startPoint x: 226, startPoint y: 292, endPoint x: 196, endPoint y: 278, distance: 33.2
click at [196, 278] on p "I plan to finish the session asking How does the unit circle help us remember v…" at bounding box center [248, 287] width 412 height 31
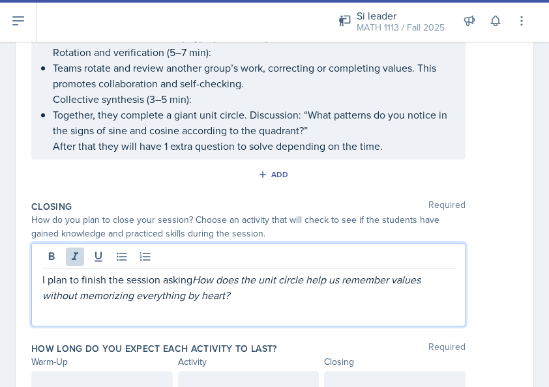
click at [245, 300] on p "I plan to finish the session asking How does the unit circle help us remember v…" at bounding box center [248, 287] width 412 height 31
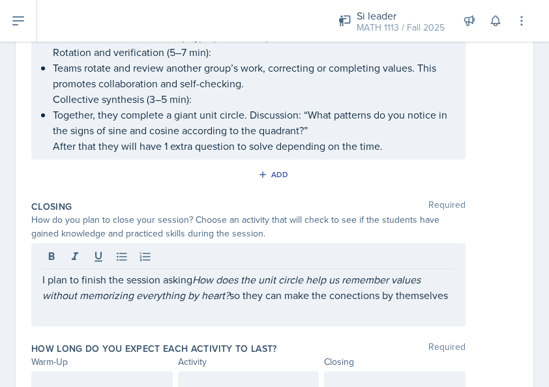
click at [274, 321] on div "I plan to finish the session asking How does the unit circle help us remember v…" at bounding box center [248, 284] width 434 height 83
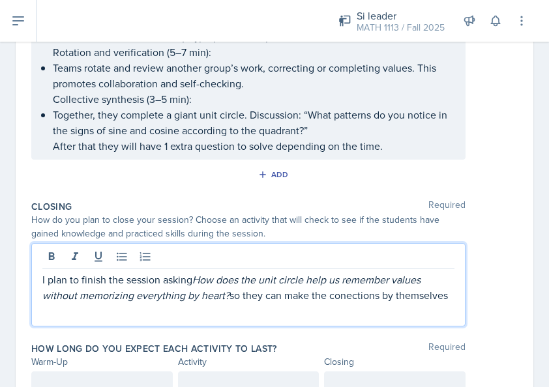
drag, startPoint x: 105, startPoint y: 308, endPoint x: 224, endPoint y: 306, distance: 118.7
click at [224, 303] on p "I plan to finish the session asking How does the unit circle help us remember v…" at bounding box center [248, 287] width 412 height 31
drag, startPoint x: 111, startPoint y: 312, endPoint x: 191, endPoint y: 310, distance: 79.6
click at [191, 303] on p "I plan to finish the session asking How does the unit circle help us remember v…" at bounding box center [248, 287] width 412 height 31
click at [243, 293] on p "I plan to finish the session asking How does the unit circle help us remember v…" at bounding box center [248, 287] width 412 height 31
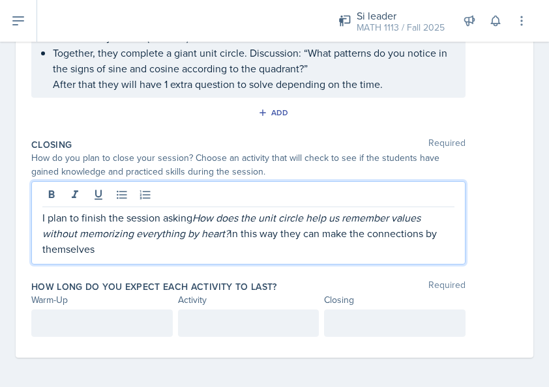
click at [102, 319] on p at bounding box center [101, 324] width 119 height 16
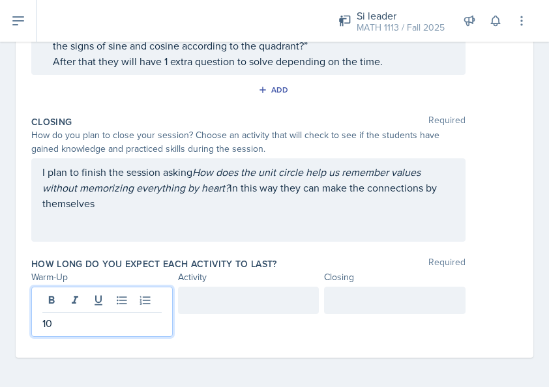
click at [202, 306] on div at bounding box center [248, 300] width 141 height 27
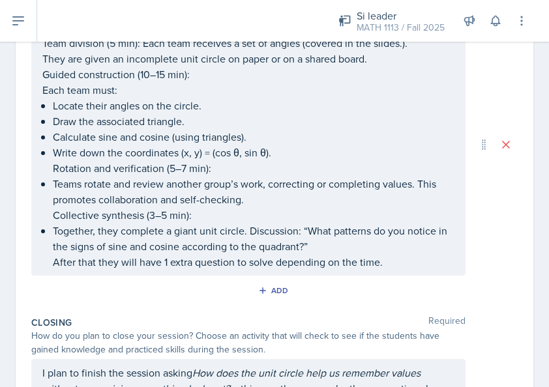
scroll to position [302, 0]
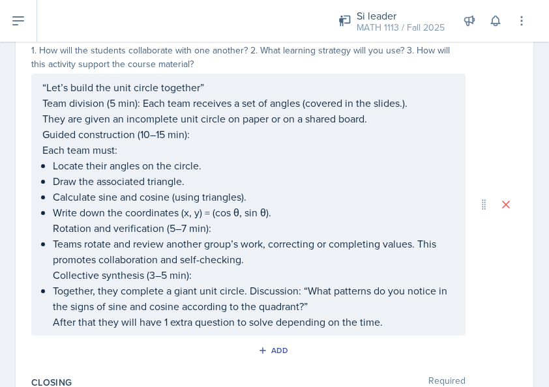
click at [163, 133] on p "Guided construction (10–15 min):" at bounding box center [248, 134] width 412 height 16
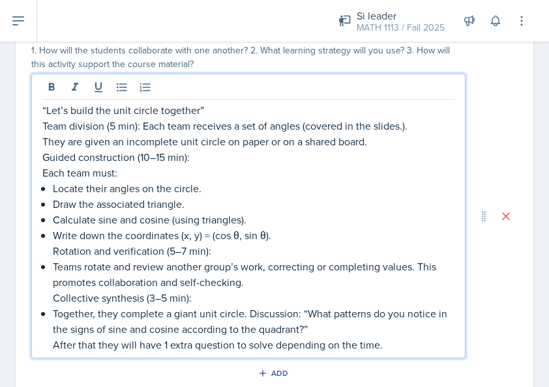
scroll to position [325, 0]
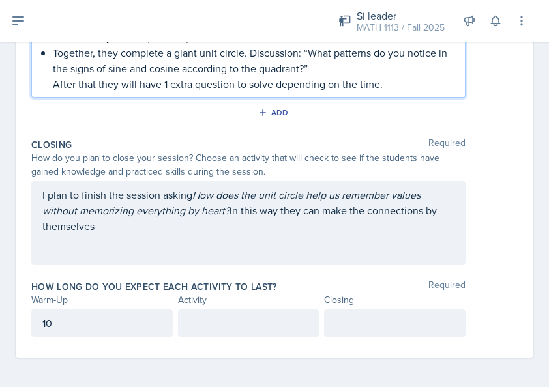
click at [233, 318] on p at bounding box center [248, 324] width 119 height 16
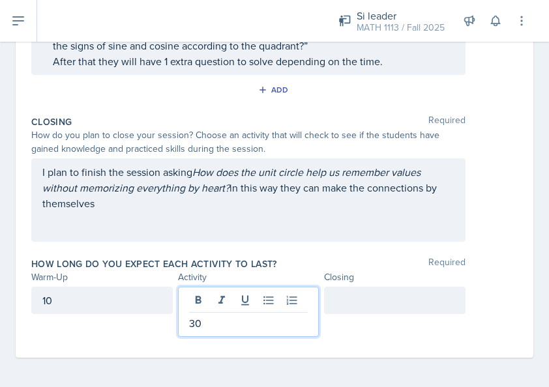
click at [408, 295] on div at bounding box center [394, 300] width 141 height 27
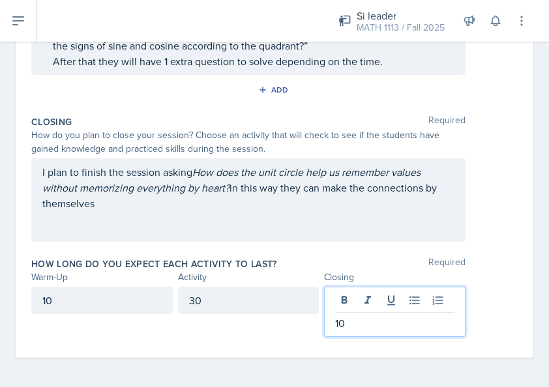
click at [355, 252] on div "How long do you expect each activity to last? Required Warm-Up Activity Closing…" at bounding box center [274, 299] width 486 height 95
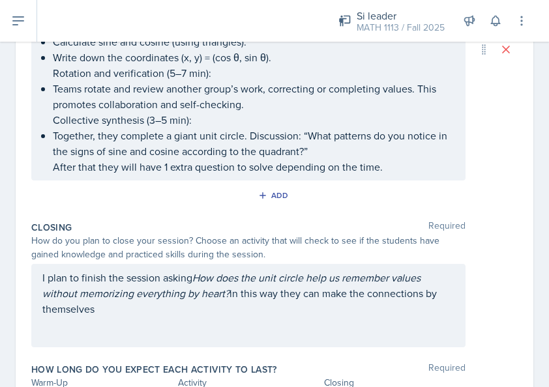
scroll to position [540, 0]
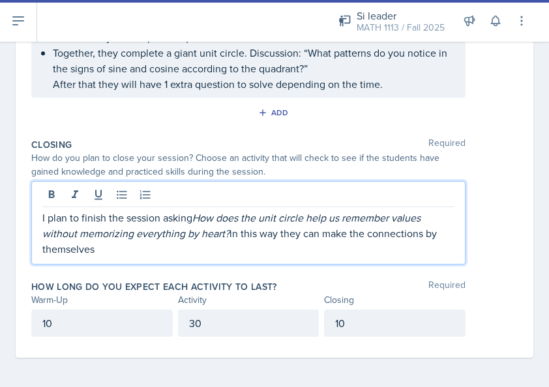
click at [107, 229] on p "I plan to finish the session asking How does the unit circle help us remember v…" at bounding box center [248, 233] width 412 height 47
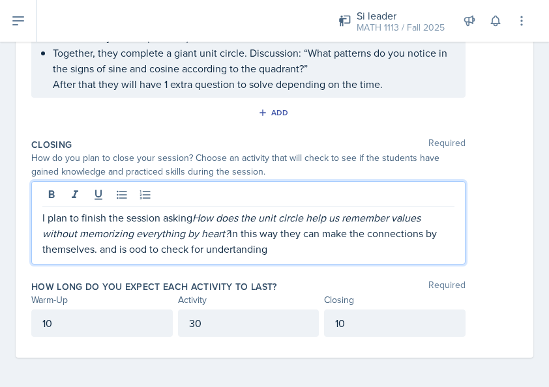
drag, startPoint x: 130, startPoint y: 249, endPoint x: 149, endPoint y: 254, distance: 20.2
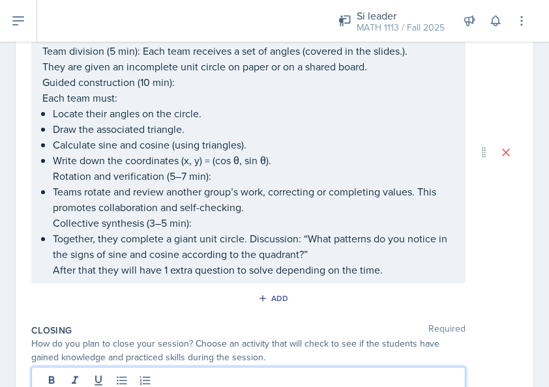
scroll to position [391, 0]
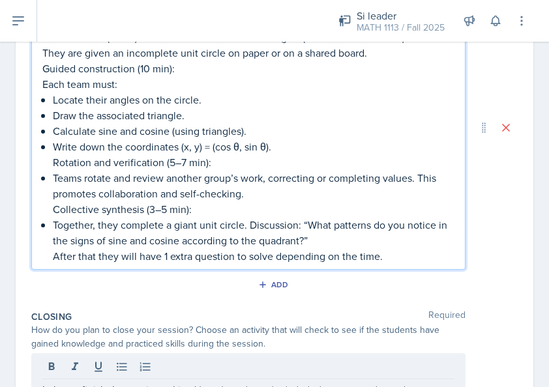
click at [377, 248] on p "After that they will have 1 extra question to solve depending on the time." at bounding box center [254, 256] width 402 height 16
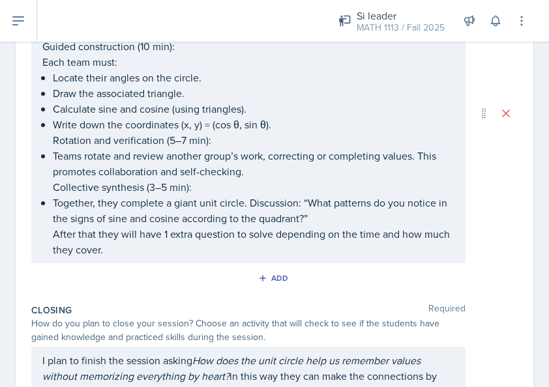
click at [443, 276] on div "Add" at bounding box center [274, 281] width 486 height 25
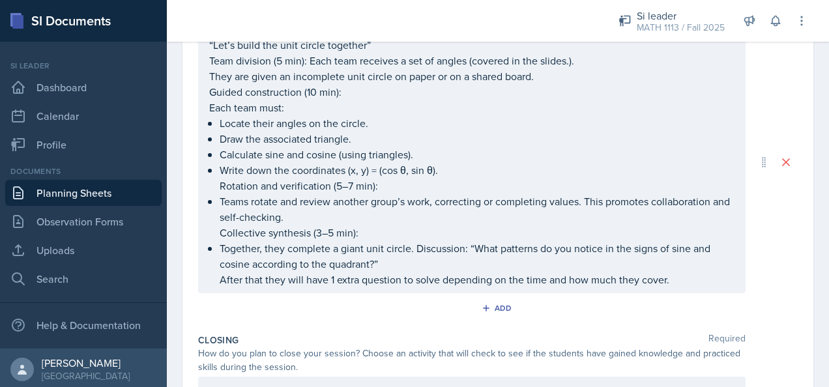
scroll to position [353, 0]
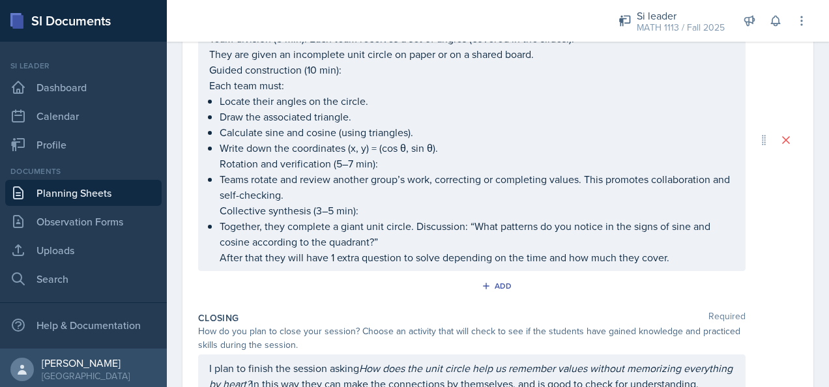
click at [419, 247] on p "Together, they complete a giant unit circle. Discussion: “What patterns do you …" at bounding box center [477, 233] width 515 height 31
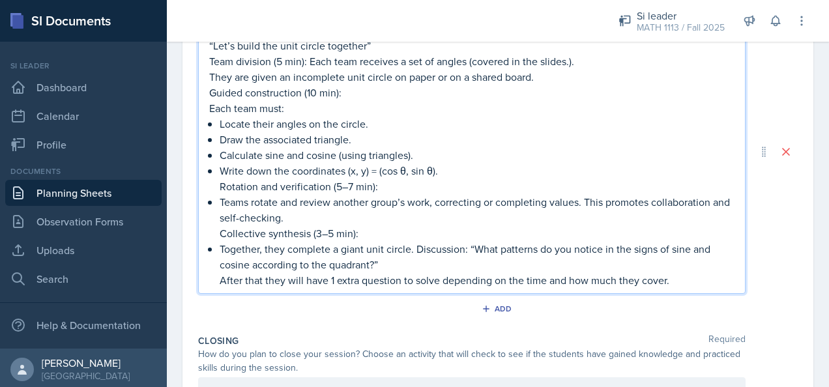
click at [415, 251] on p "Together, they complete a giant unit circle. Discussion: “What patterns do you …" at bounding box center [477, 256] width 515 height 31
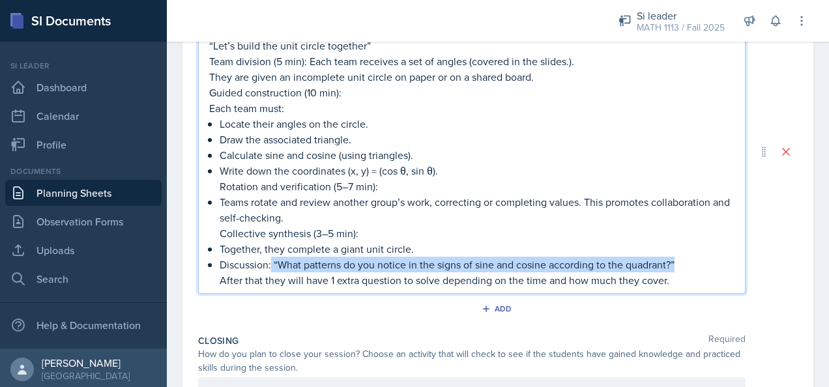
drag, startPoint x: 271, startPoint y: 261, endPoint x: 678, endPoint y: 267, distance: 406.8
click at [548, 267] on p "Discussion: “What patterns do you notice in the signs of sine and cosine accord…" at bounding box center [477, 265] width 515 height 16
copy p "“What patterns do you notice in the signs of sine and cosine according to the q…"
click at [548, 267] on p "Discussion: “What patterns do you notice in the signs of sine and cosine accord…" at bounding box center [477, 265] width 515 height 16
drag, startPoint x: 677, startPoint y: 263, endPoint x: 199, endPoint y: 261, distance: 477.9
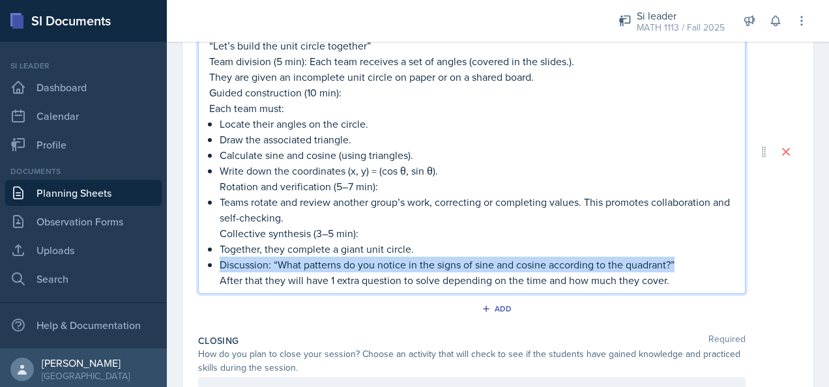
click at [199, 261] on div "“Let’s build the unit circle together” Team division (5 min): Each team receive…" at bounding box center [472, 151] width 548 height 285
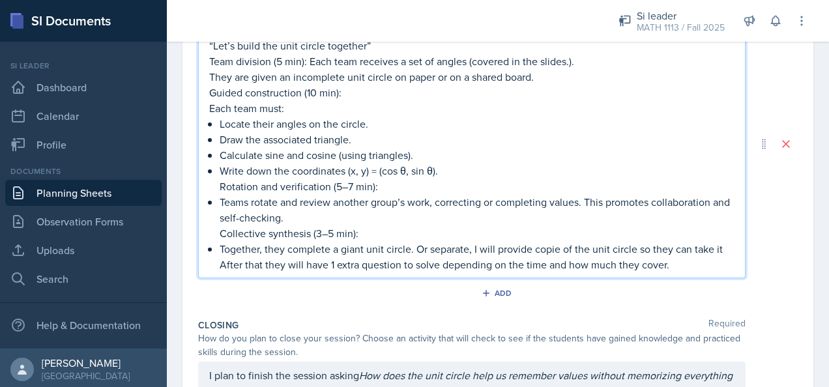
click at [535, 249] on p "Together, they complete a giant unit circle. Or separate, I will provide copie …" at bounding box center [477, 249] width 515 height 16
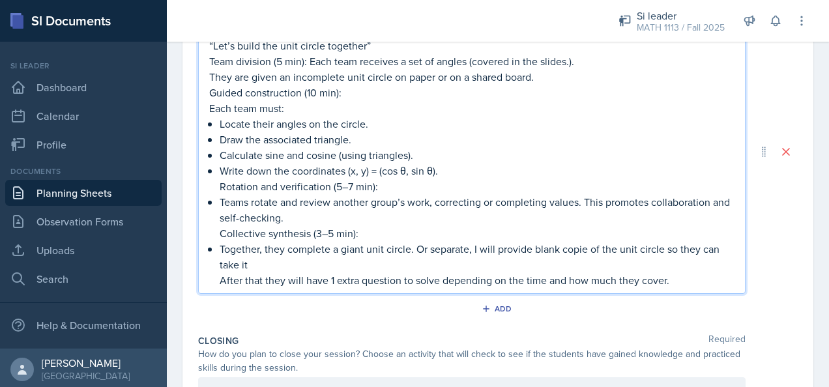
click at [548, 248] on p "Together, they complete a giant unit circle. Or separate, I will provide blank …" at bounding box center [477, 256] width 515 height 31
click at [273, 264] on p "Together, they complete a giant unit circle. Or separate, I will provide blank …" at bounding box center [477, 256] width 515 height 31
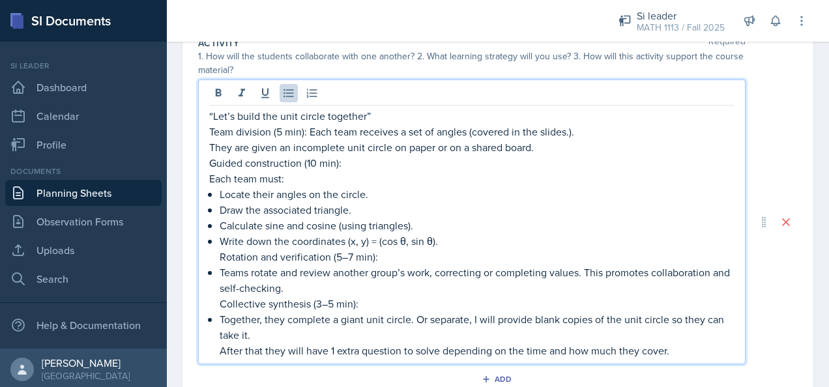
scroll to position [288, 0]
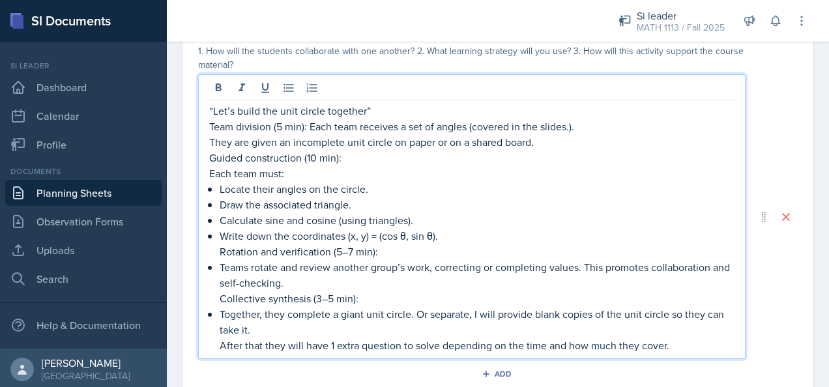
click at [209, 108] on p "“Let’s build the unit circle together”" at bounding box center [471, 111] width 525 height 16
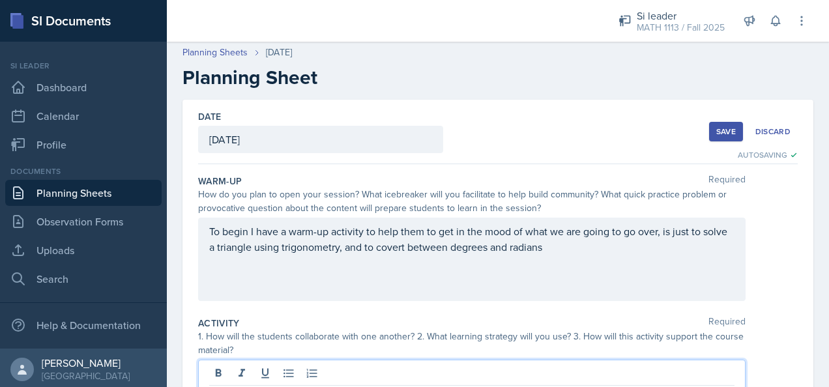
scroll to position [0, 0]
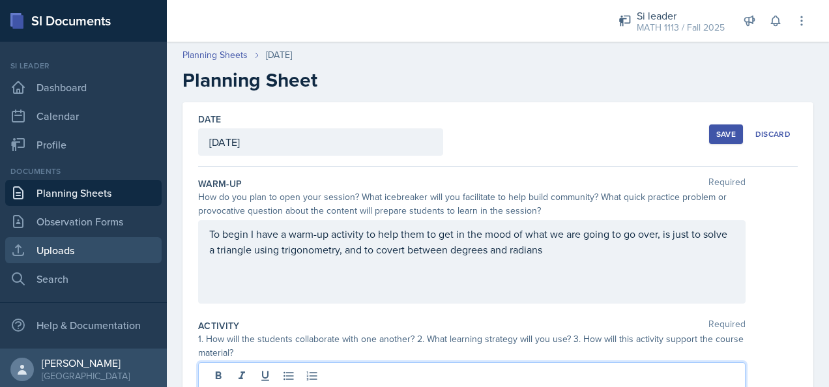
click at [81, 247] on link "Uploads" at bounding box center [83, 250] width 156 height 26
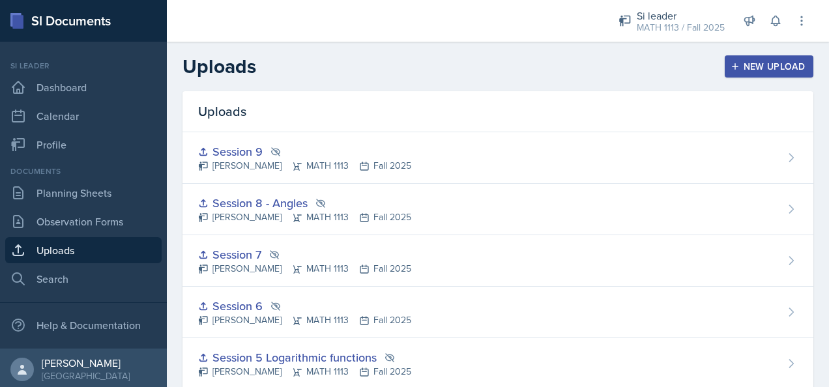
click at [548, 66] on div "New Upload" at bounding box center [769, 66] width 72 height 10
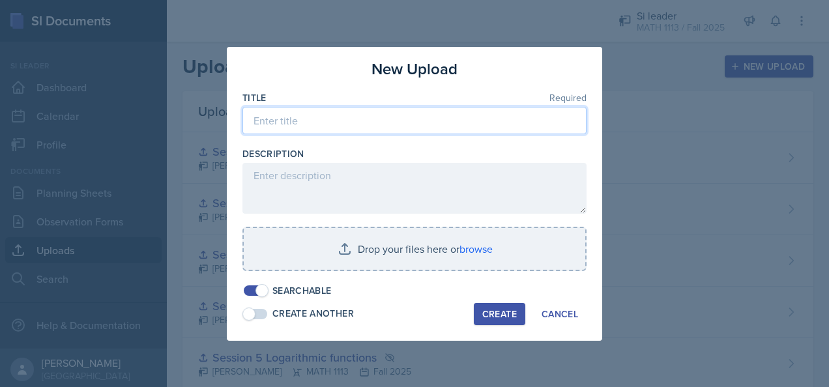
click at [413, 125] on input at bounding box center [415, 120] width 344 height 27
type input "Session 10"
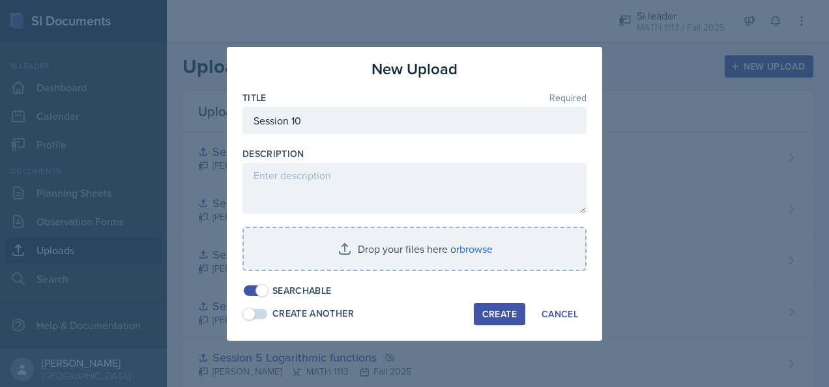
click at [258, 293] on span at bounding box center [262, 290] width 13 height 13
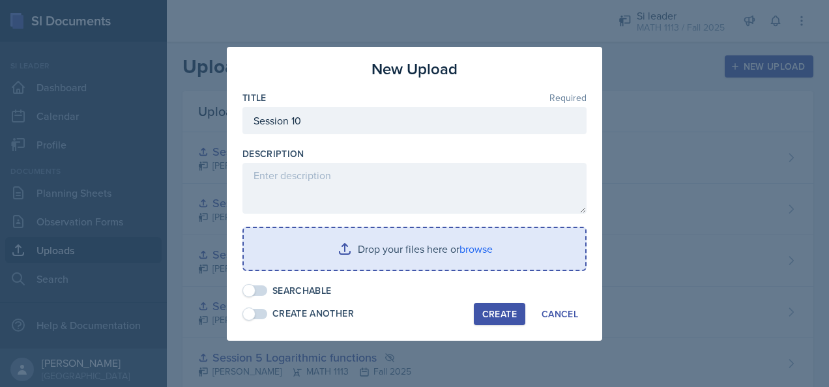
click at [332, 256] on input "file" at bounding box center [415, 249] width 342 height 42
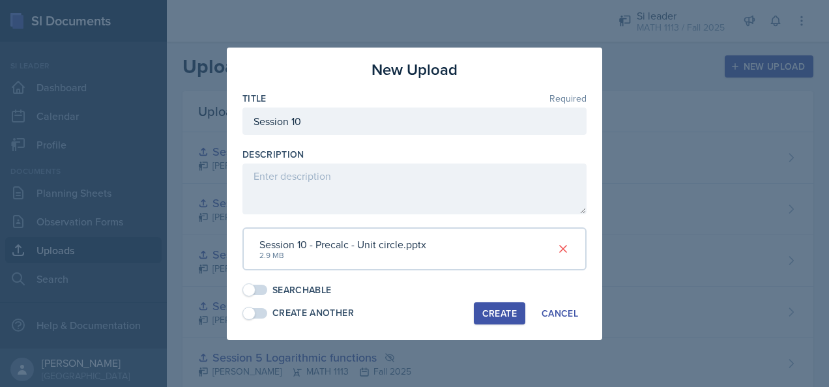
click at [499, 308] on div "Create" at bounding box center [499, 313] width 35 height 10
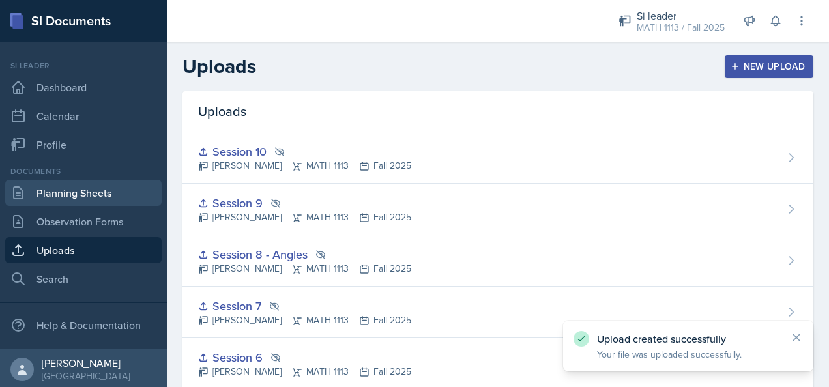
click at [87, 195] on link "Planning Sheets" at bounding box center [83, 193] width 156 height 26
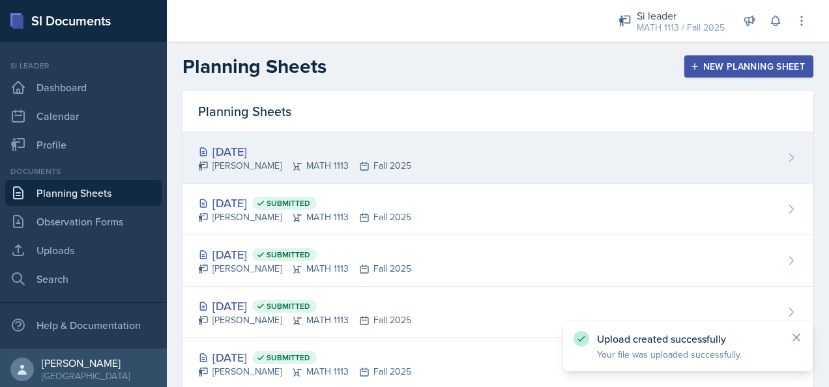
click at [524, 165] on div "[DATE] [PERSON_NAME] MATH 1113 Fall 2025" at bounding box center [498, 158] width 631 height 52
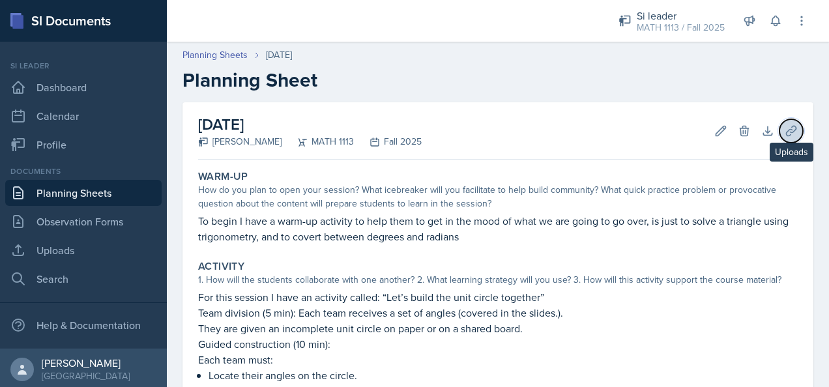
click at [548, 134] on icon at bounding box center [791, 131] width 13 height 13
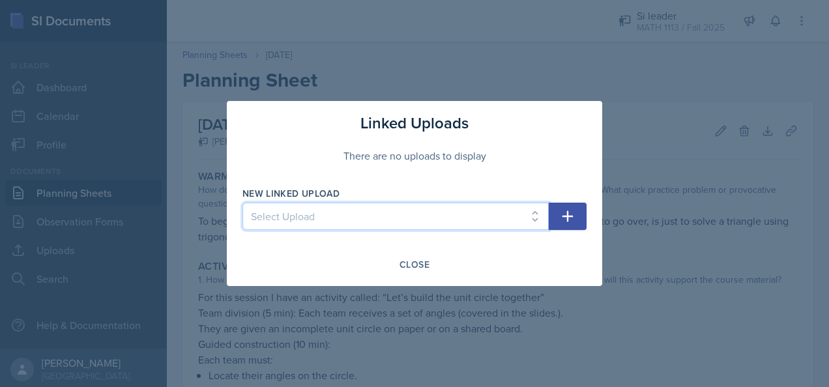
click at [446, 215] on select "Select Upload Session 1 Prerequisites Function composition Inverse and rational…" at bounding box center [396, 216] width 306 height 27
select select "b9a6ca02-8020-475b-bb9c-6d66dc246259"
click at [243, 203] on select "Select Upload Session 1 Prerequisites Function composition Inverse and rational…" at bounding box center [396, 216] width 306 height 27
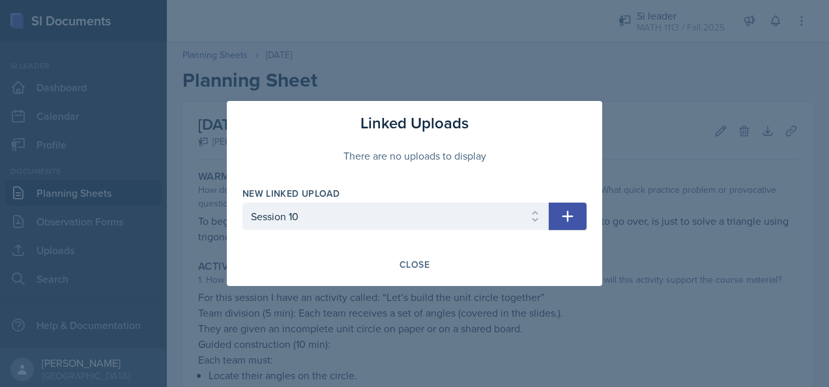
click at [548, 213] on button "button" at bounding box center [568, 216] width 38 height 27
select select
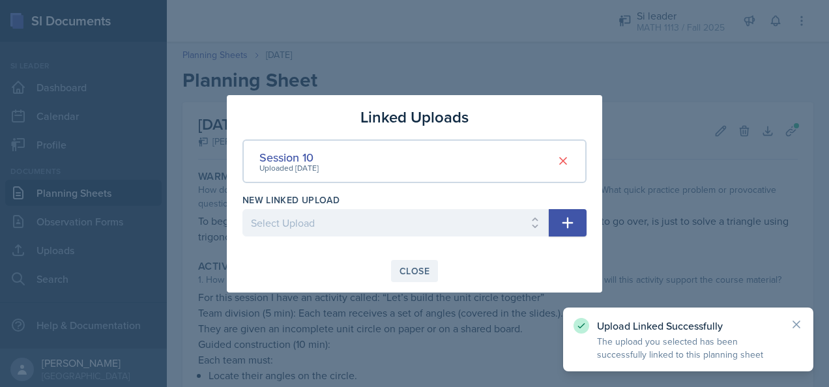
click at [403, 274] on div "Close" at bounding box center [415, 271] width 30 height 10
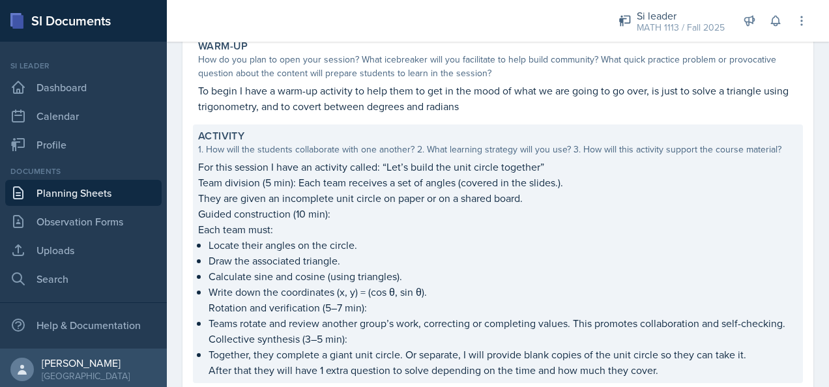
scroll to position [65, 0]
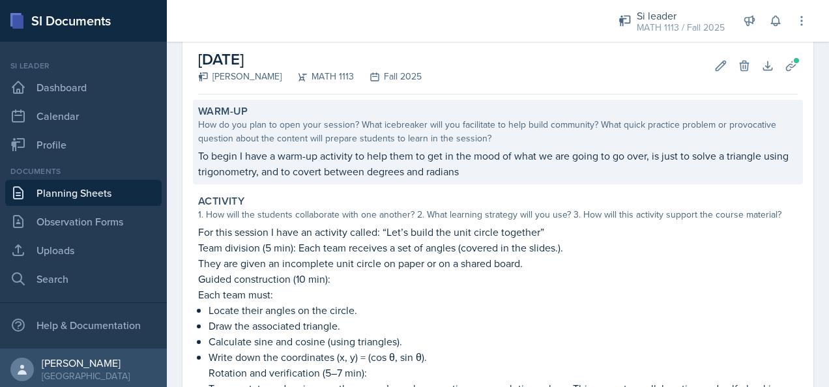
click at [490, 168] on p "To begin I have a warm-up activity to help them to get in the mood of what we a…" at bounding box center [498, 163] width 600 height 31
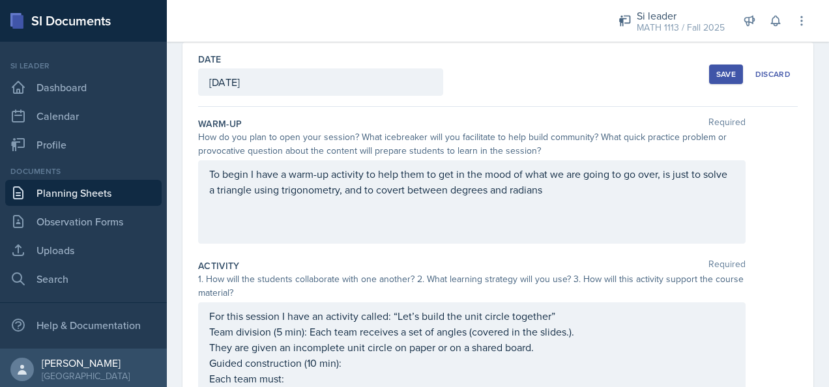
click at [548, 198] on div "To begin I have a warm-up activity to help them to get in the mood of what we a…" at bounding box center [472, 201] width 548 height 83
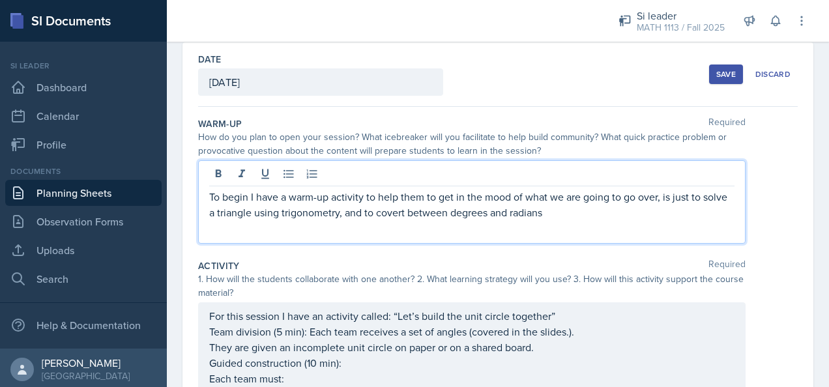
scroll to position [83, 0]
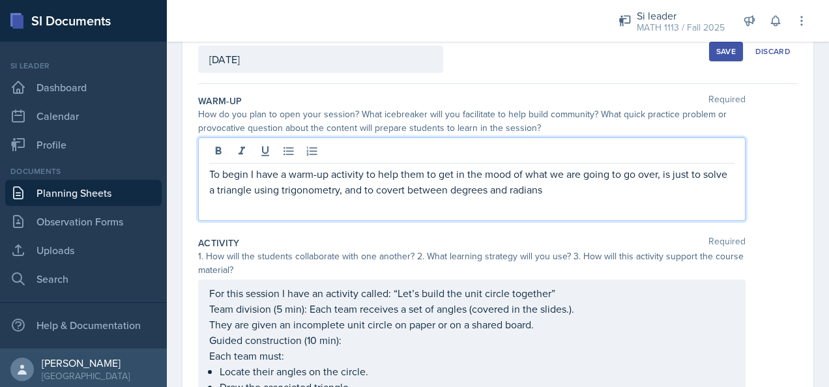
click at [548, 192] on p "To begin I have a warm-up activity to help them to get in the mood of what we a…" at bounding box center [471, 181] width 525 height 31
click at [548, 246] on div "Activity Required" at bounding box center [498, 243] width 600 height 13
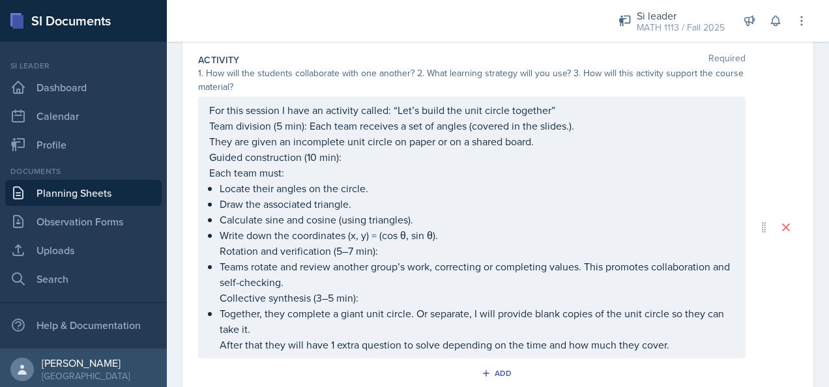
scroll to position [70, 0]
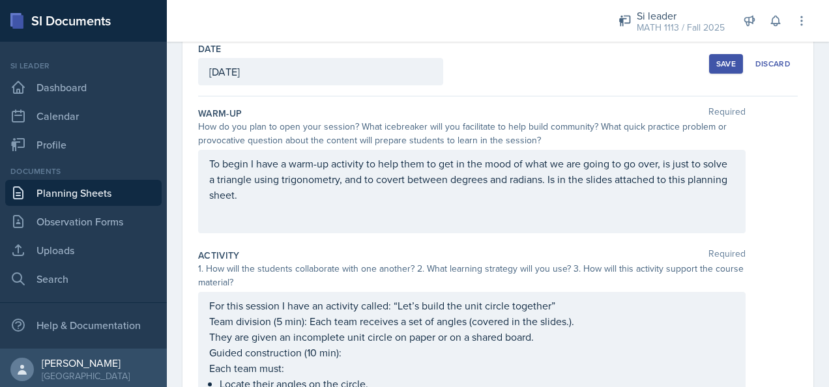
click at [548, 65] on div "Save" at bounding box center [726, 64] width 20 height 10
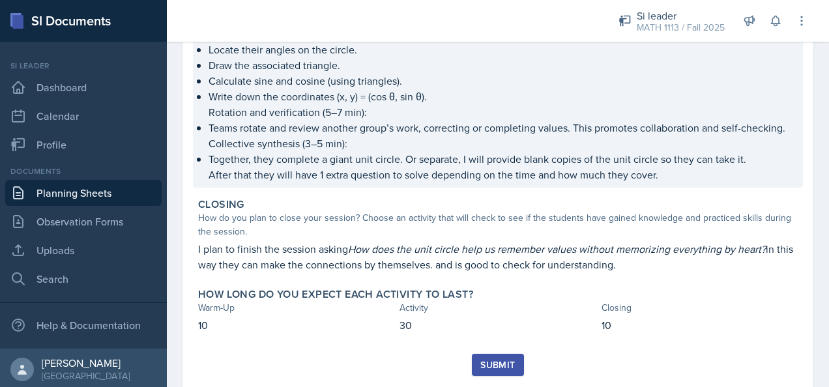
scroll to position [361, 0]
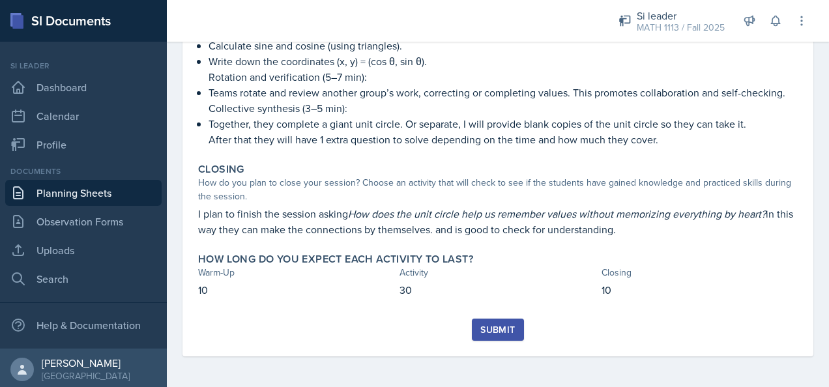
click at [507, 327] on div "Submit" at bounding box center [497, 330] width 35 height 10
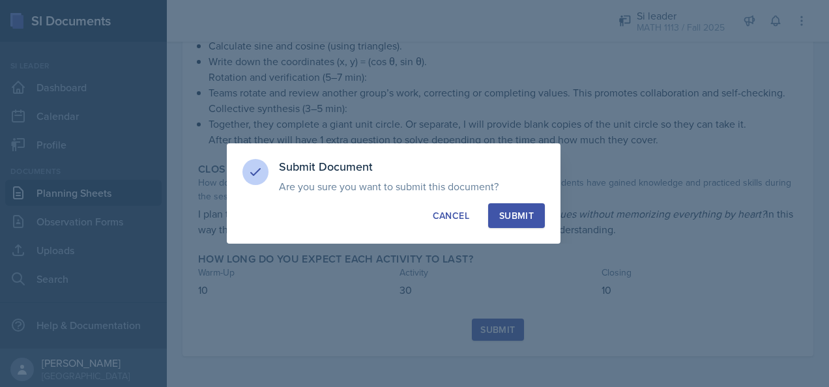
click at [532, 219] on div "Submit" at bounding box center [516, 215] width 35 height 13
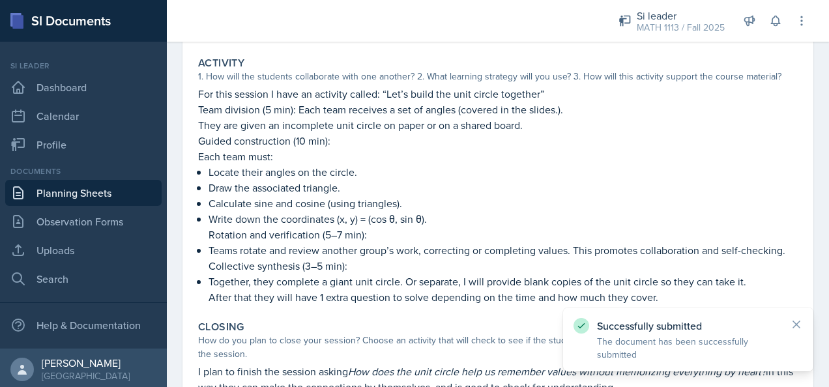
scroll to position [0, 0]
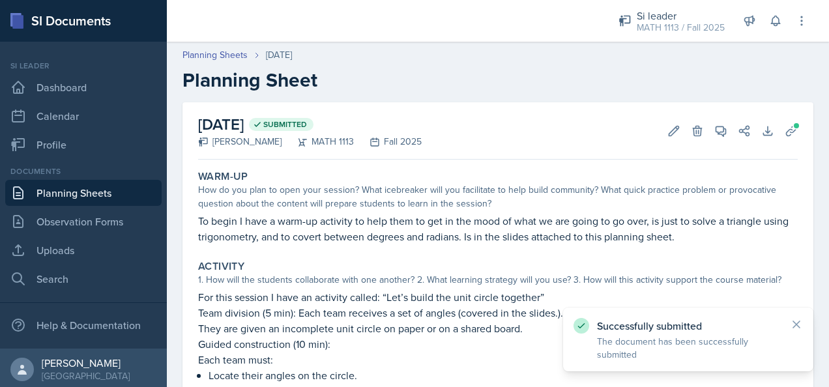
click at [105, 188] on link "Planning Sheets" at bounding box center [83, 193] width 156 height 26
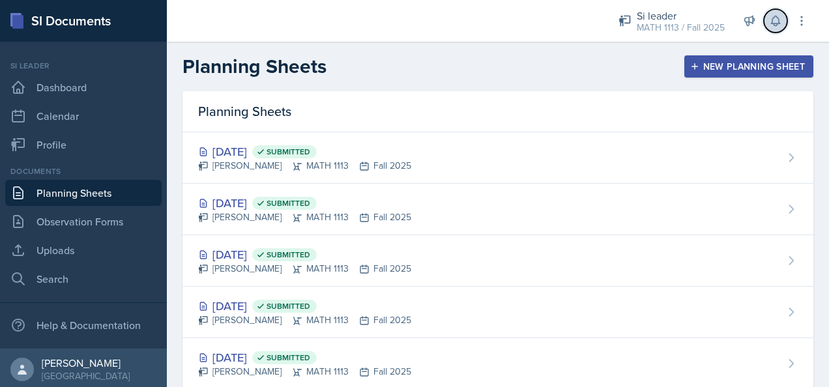
click at [548, 15] on icon at bounding box center [775, 20] width 13 height 13
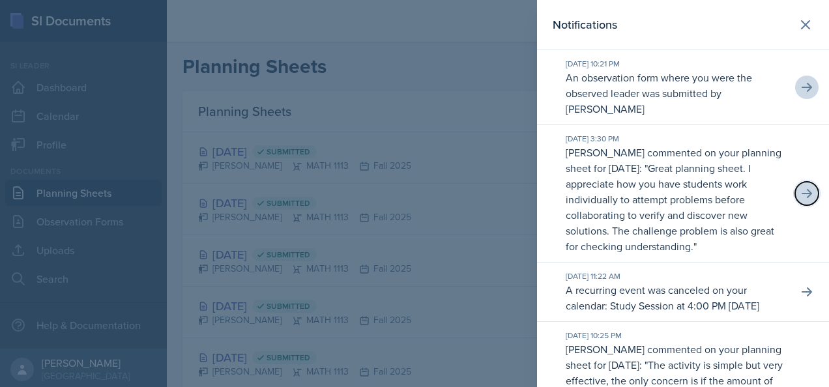
click at [548, 187] on icon at bounding box center [807, 193] width 13 height 13
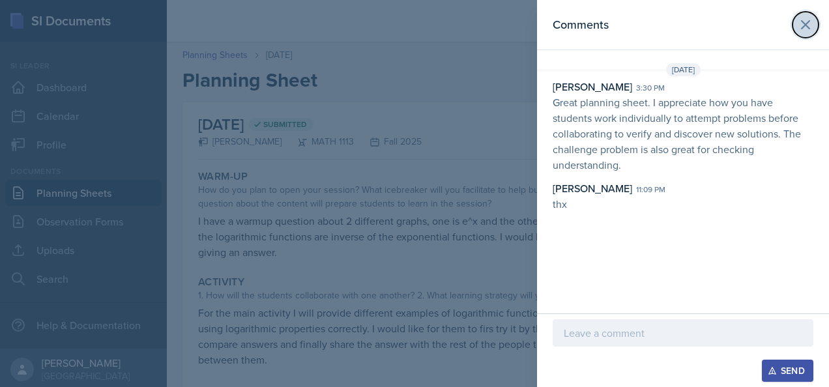
click at [548, 26] on icon at bounding box center [806, 25] width 8 height 8
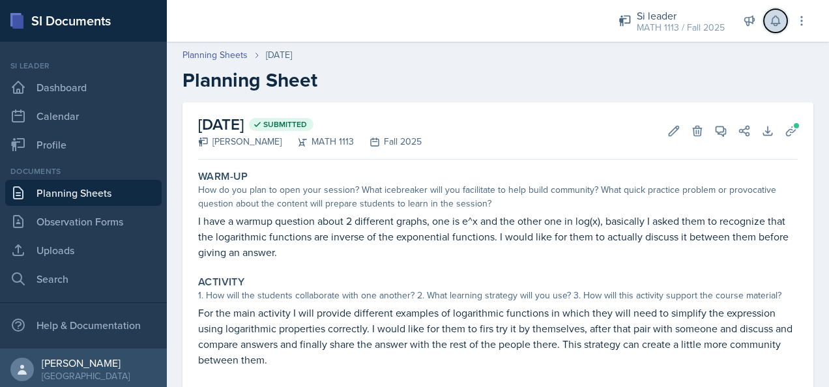
click at [548, 22] on icon at bounding box center [775, 20] width 13 height 13
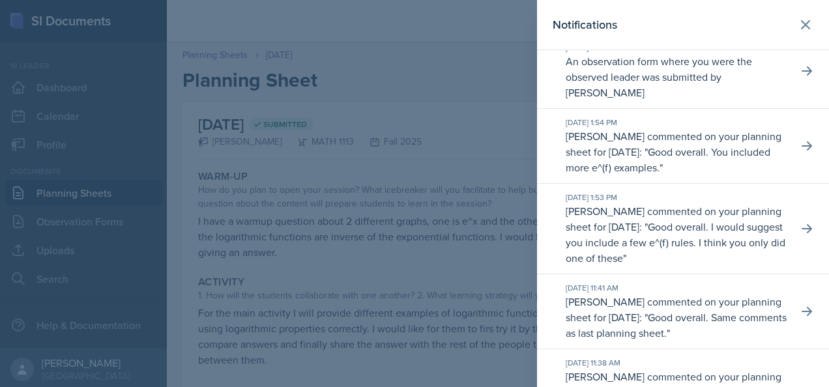
scroll to position [1299, 0]
